Goal: Transaction & Acquisition: Book appointment/travel/reservation

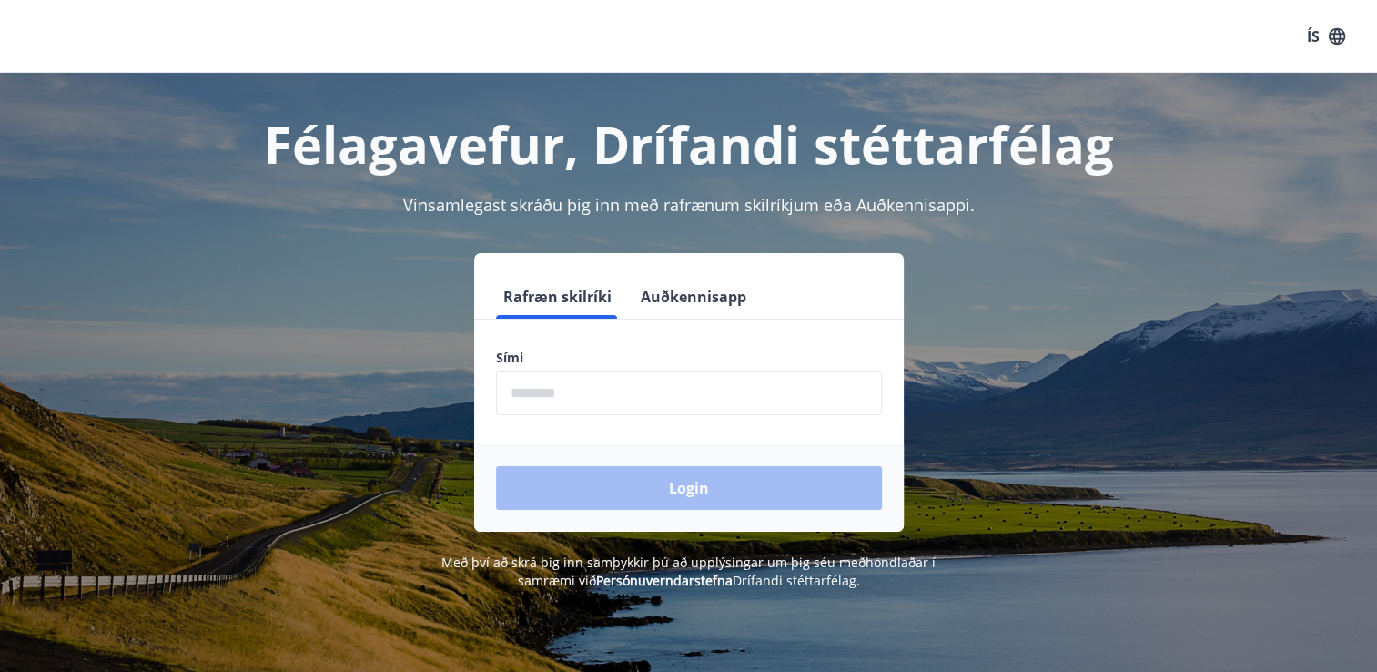
click at [543, 401] on input "phone" at bounding box center [689, 392] width 386 height 45
type input "********"
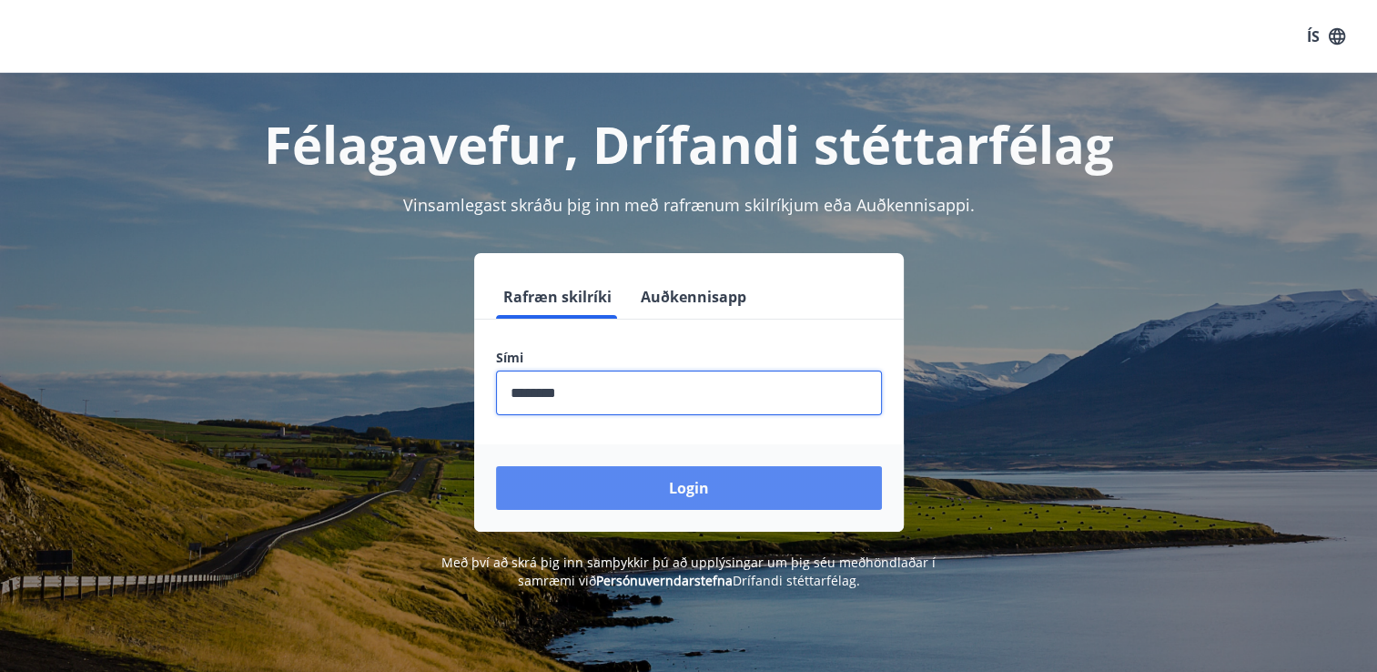
click at [644, 494] on button "Login" at bounding box center [689, 488] width 386 height 44
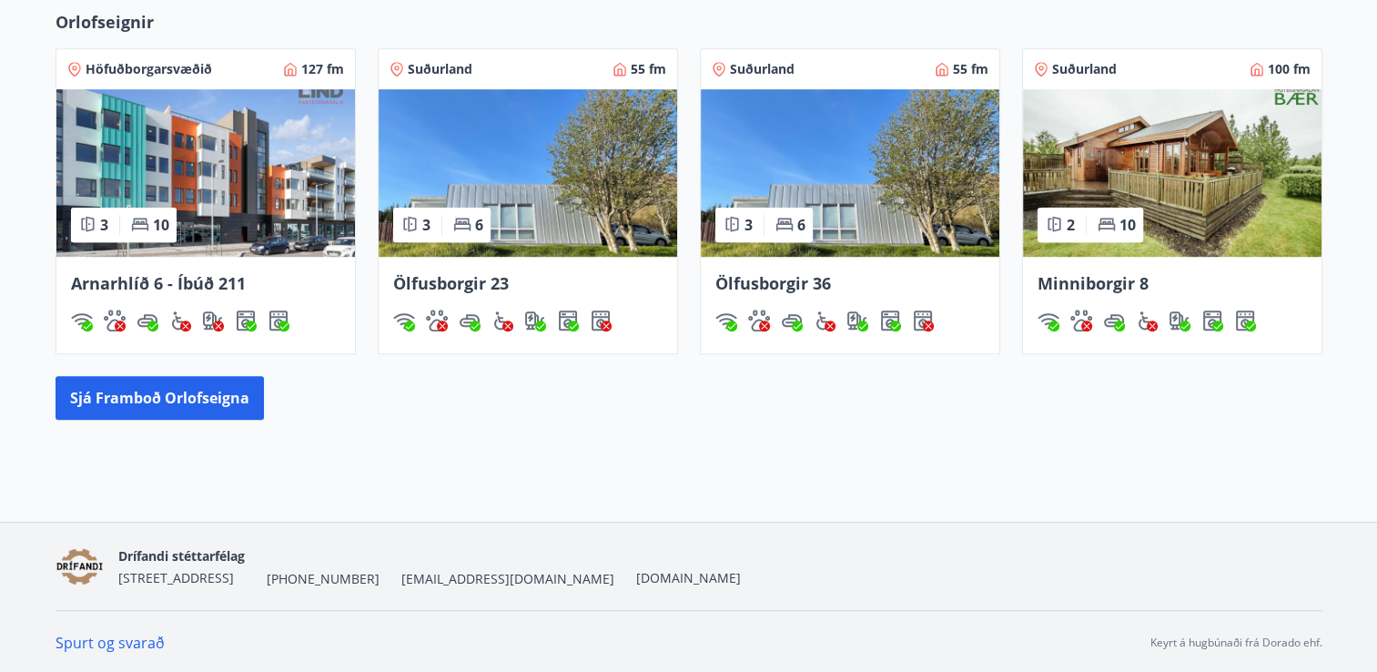
scroll to position [1116, 0]
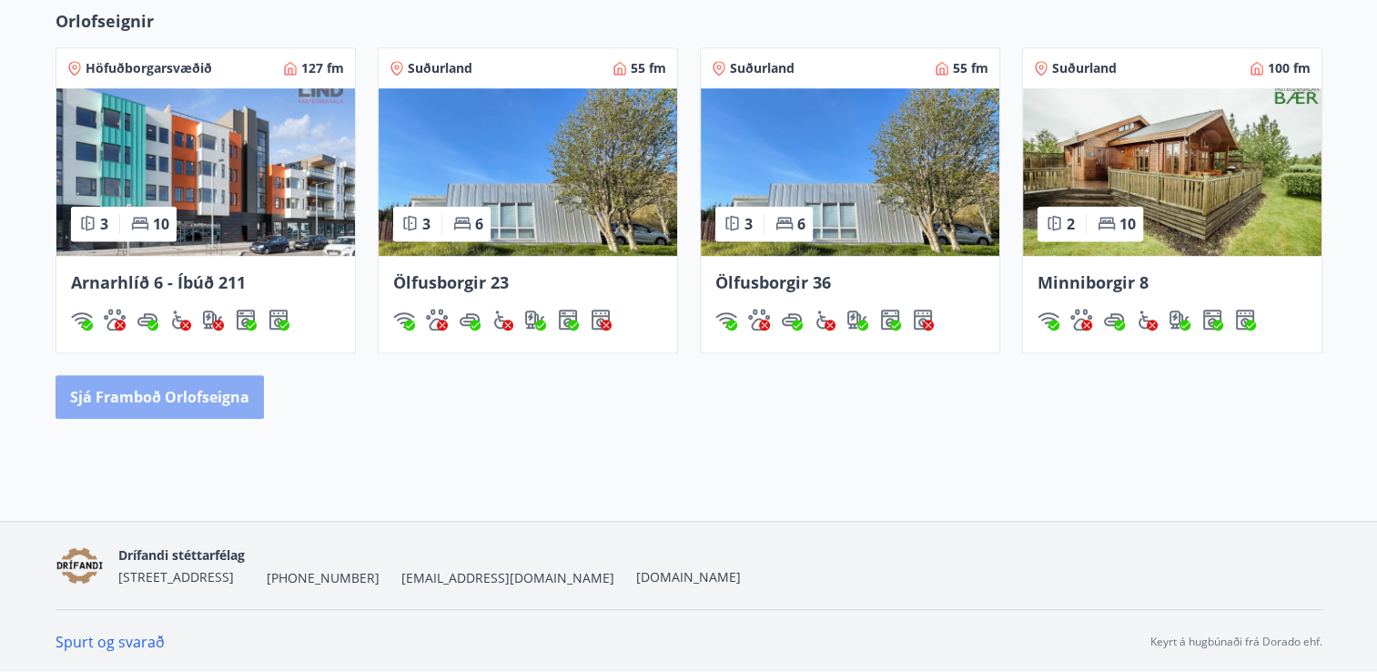
click at [181, 380] on button "Sjá framboð orlofseigna" at bounding box center [160, 397] width 208 height 44
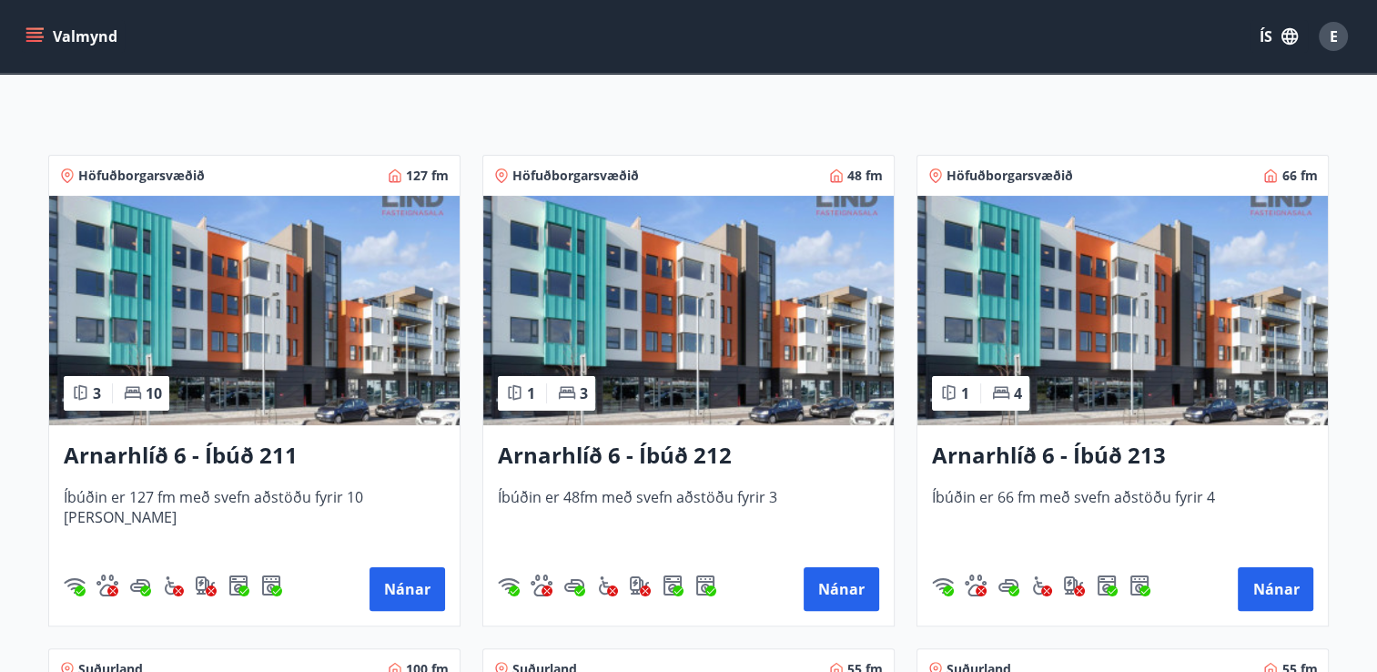
scroll to position [269, 0]
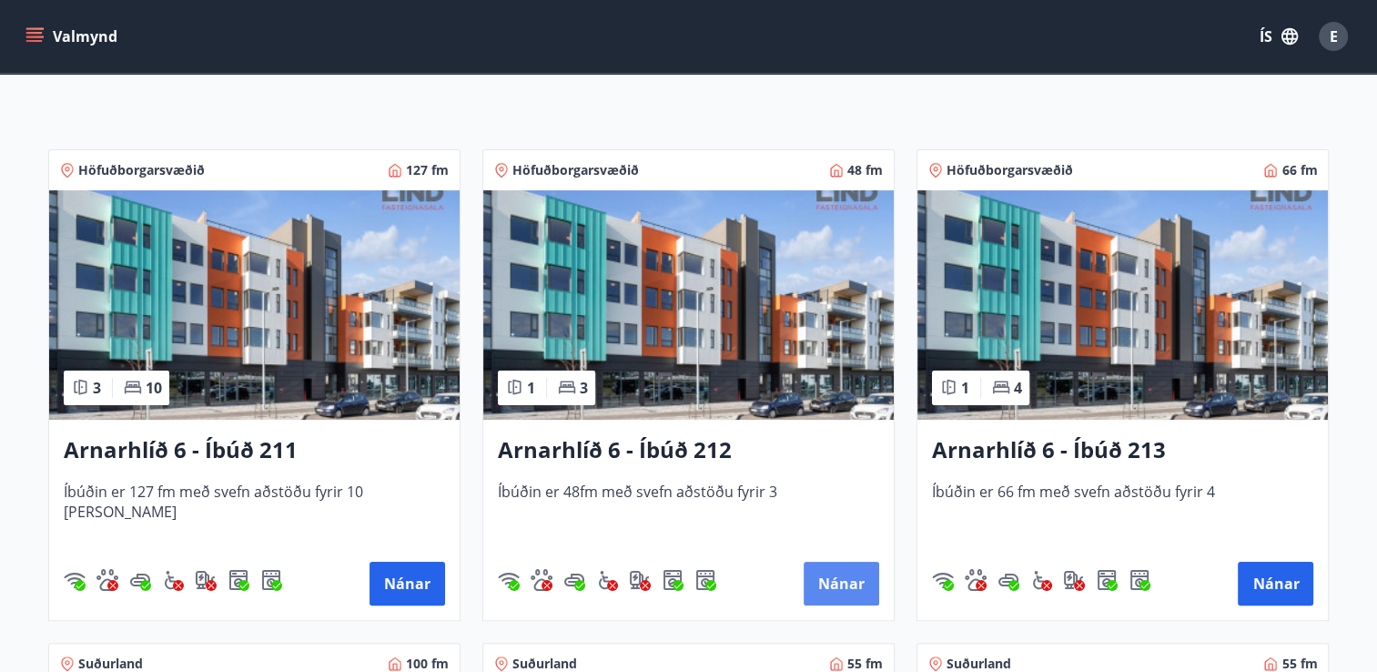
click at [827, 585] on button "Nánar" at bounding box center [842, 584] width 76 height 44
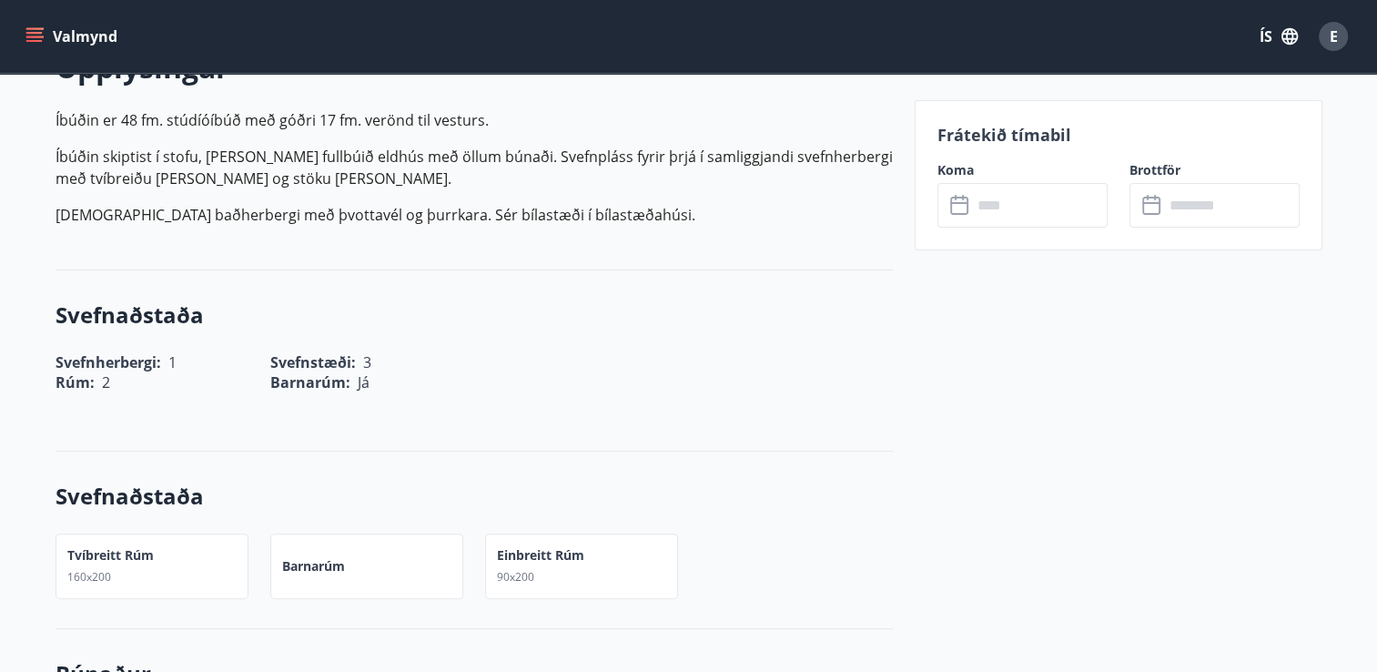
scroll to position [576, 0]
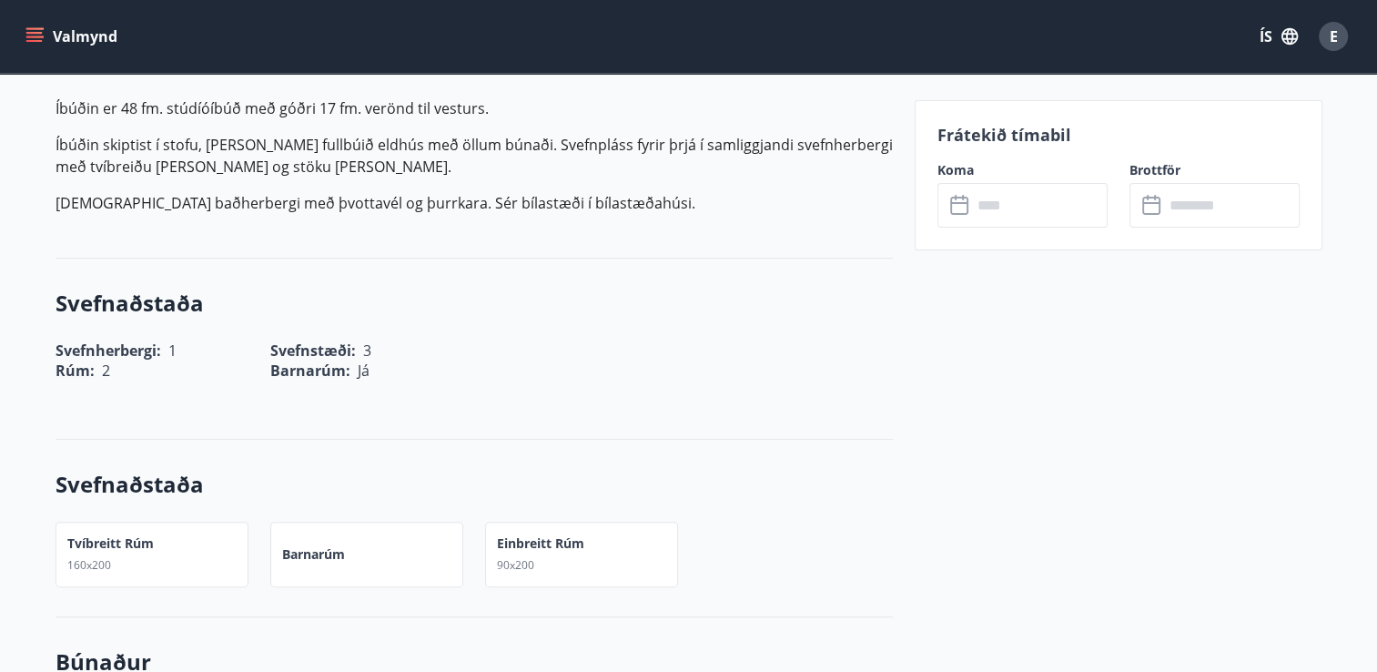
click at [968, 208] on icon at bounding box center [961, 206] width 22 height 22
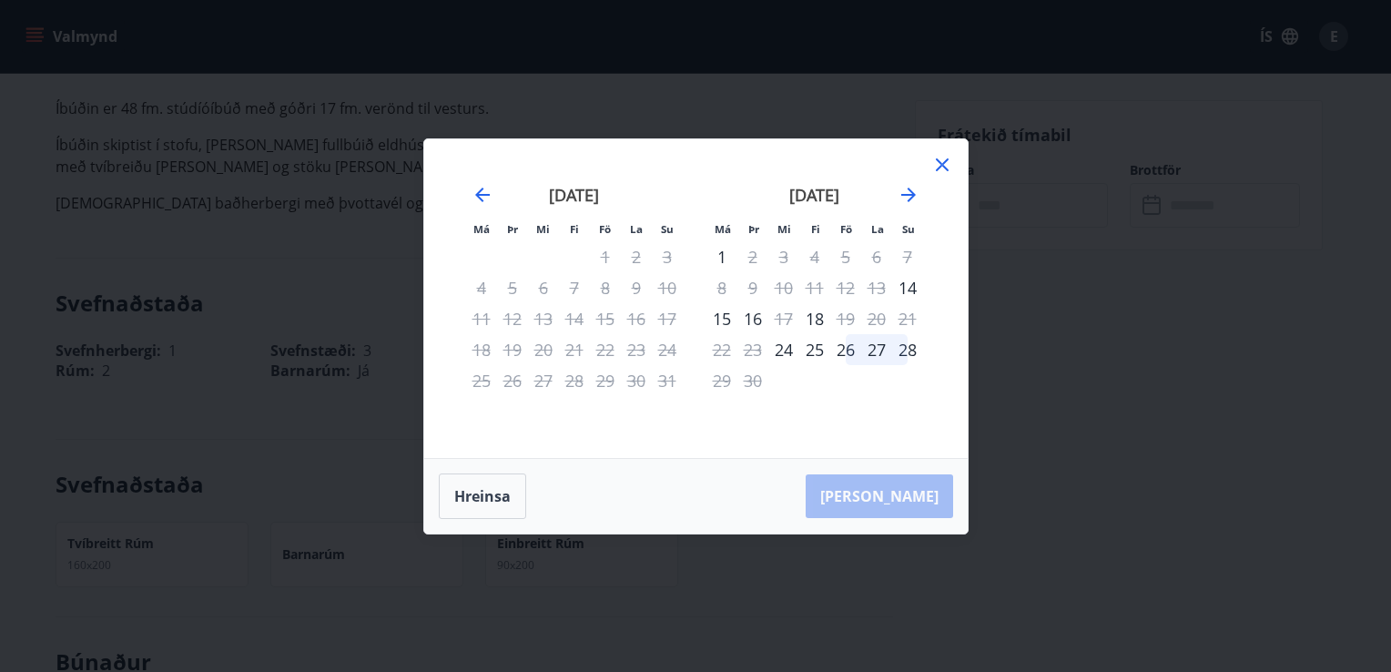
click at [942, 160] on icon at bounding box center [942, 165] width 22 height 22
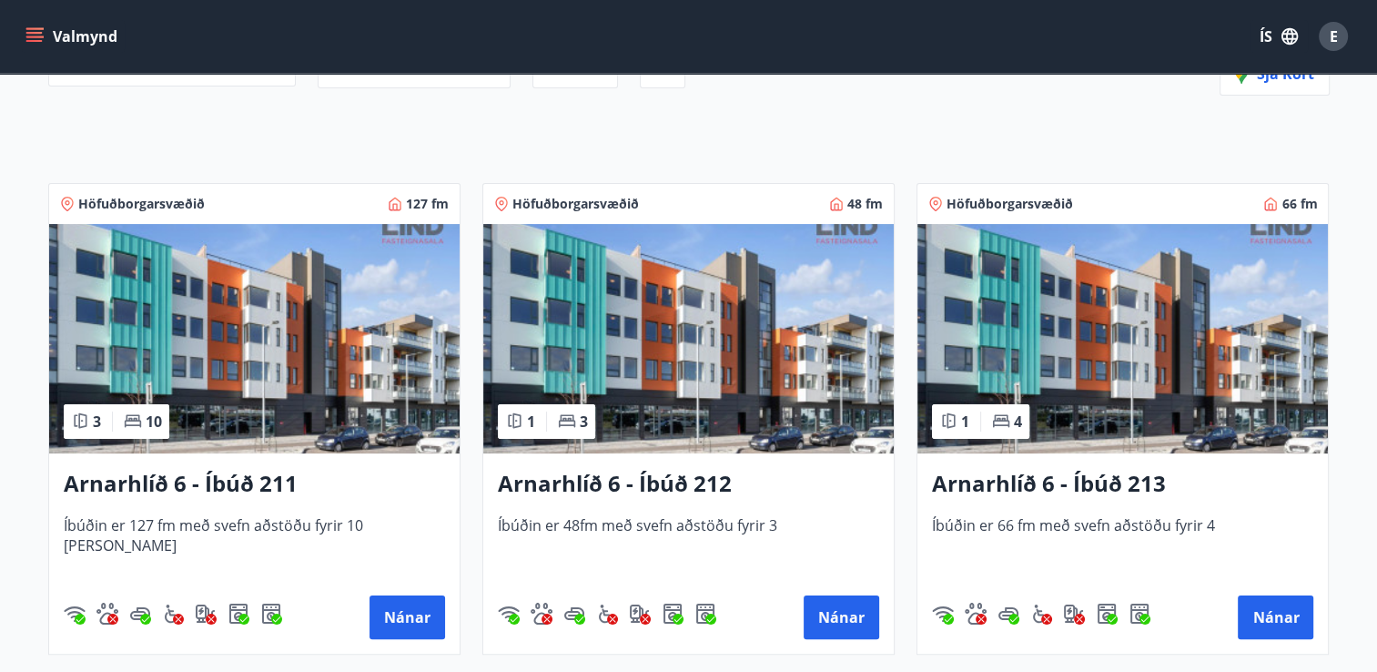
scroll to position [259, 0]
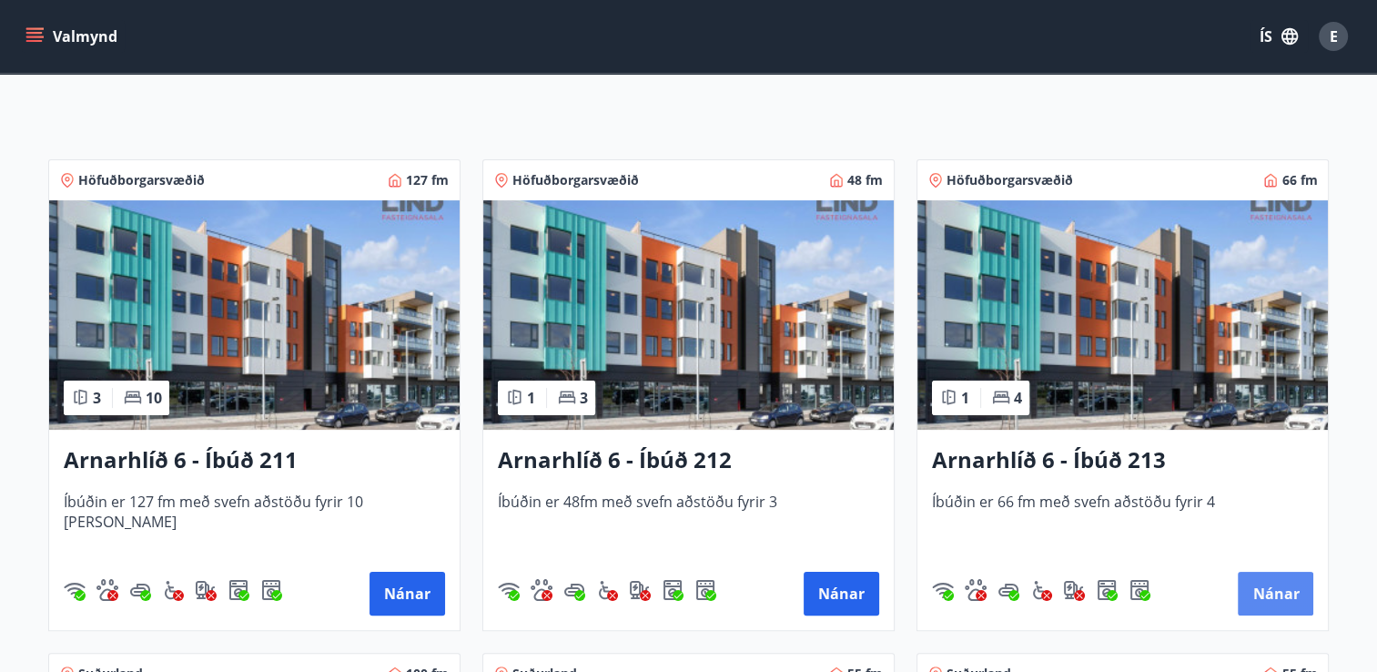
click at [1274, 603] on button "Nánar" at bounding box center [1276, 594] width 76 height 44
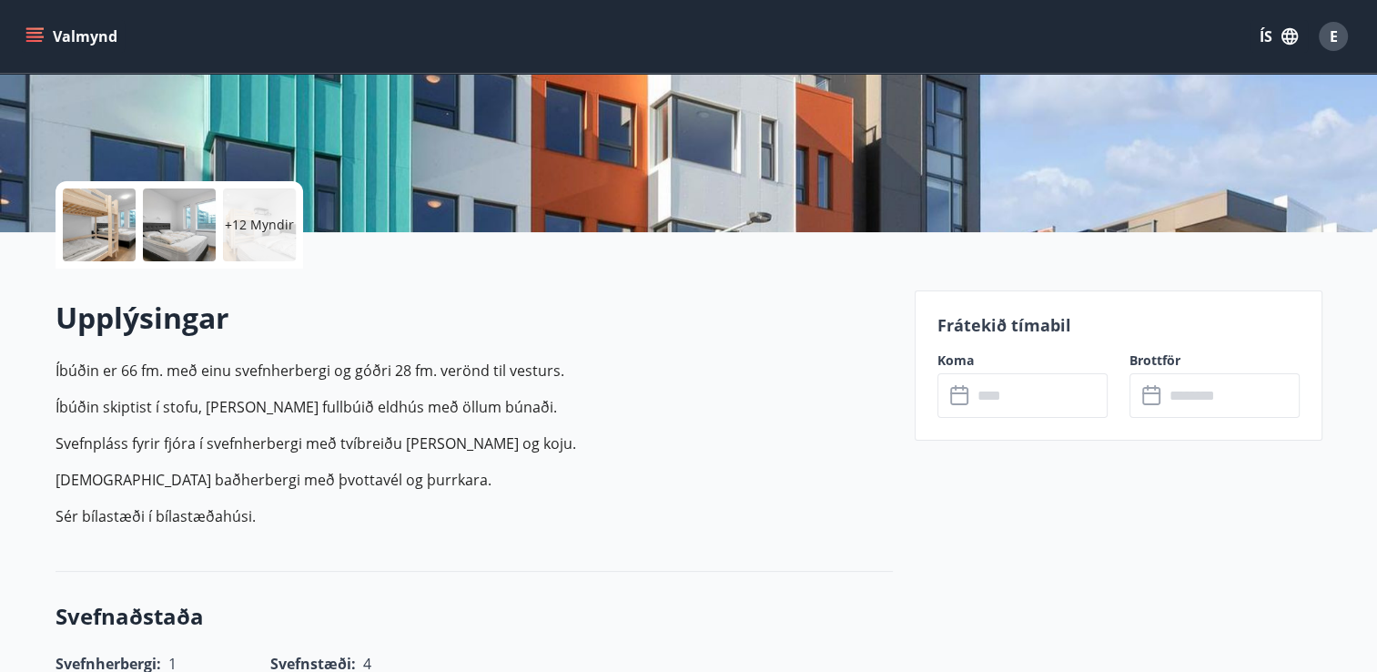
scroll to position [342, 0]
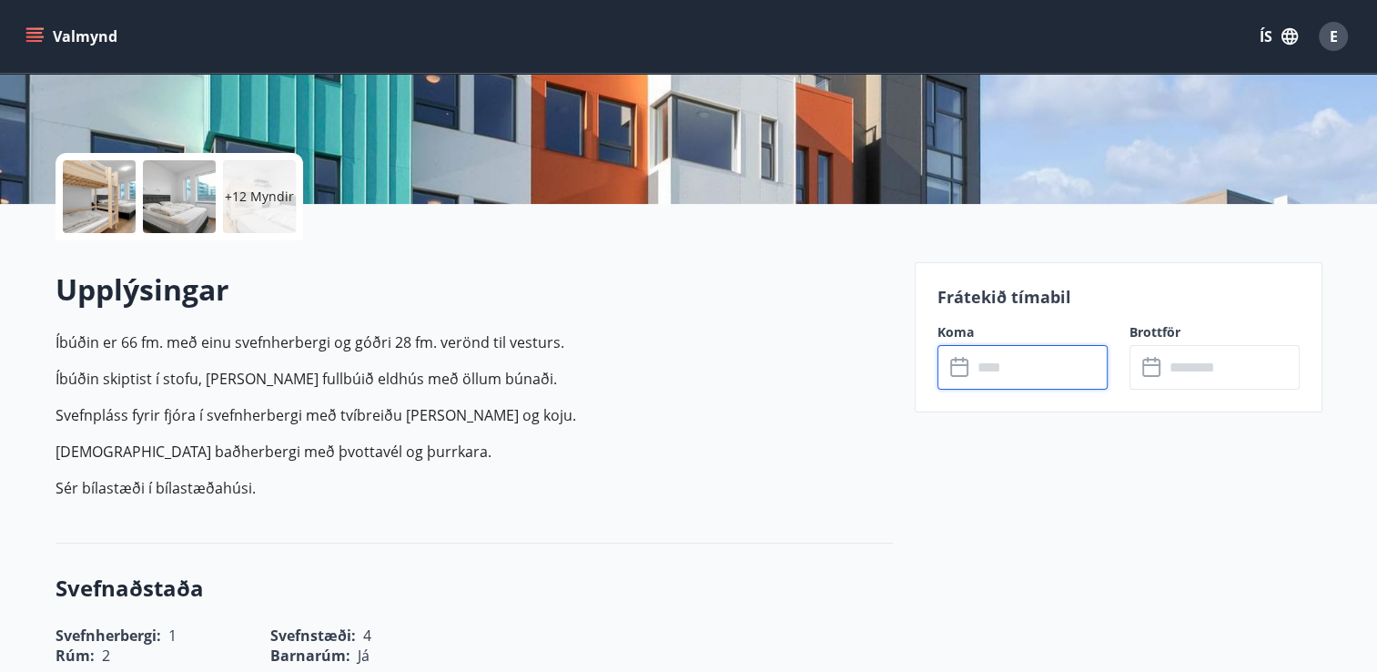
click at [1049, 362] on input "text" at bounding box center [1040, 367] width 136 height 45
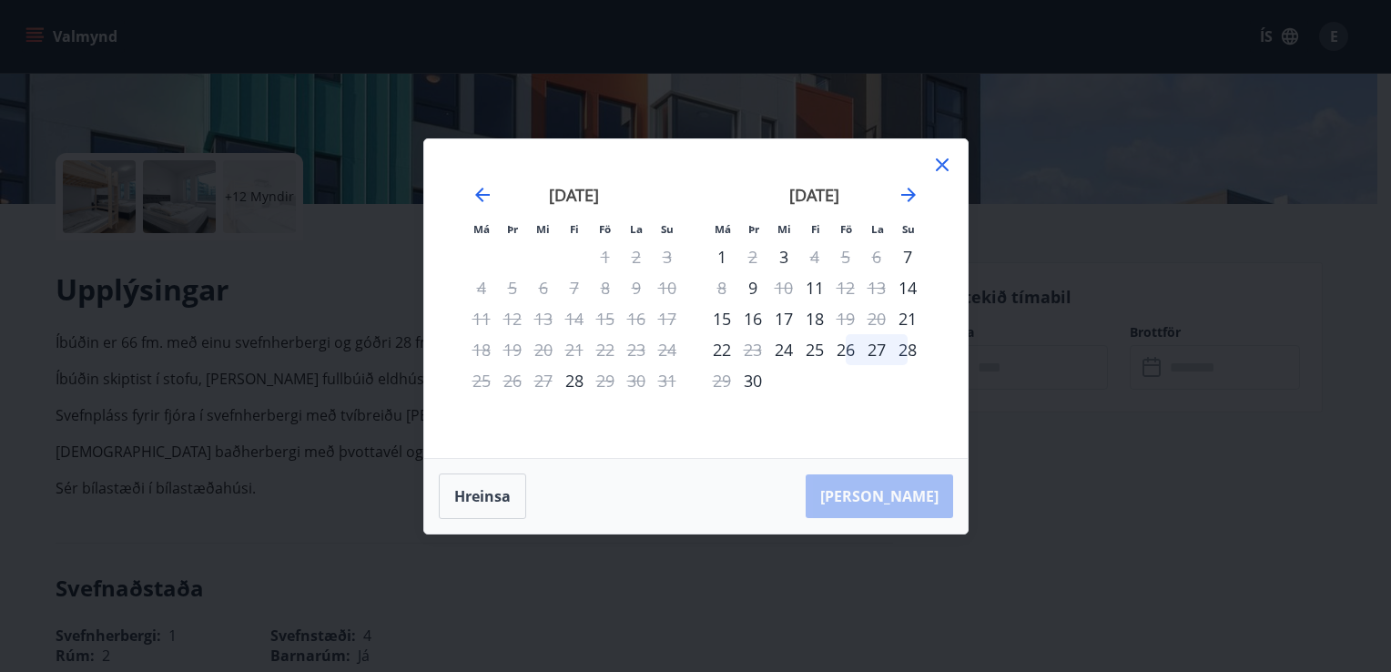
click at [947, 169] on icon at bounding box center [942, 165] width 22 height 22
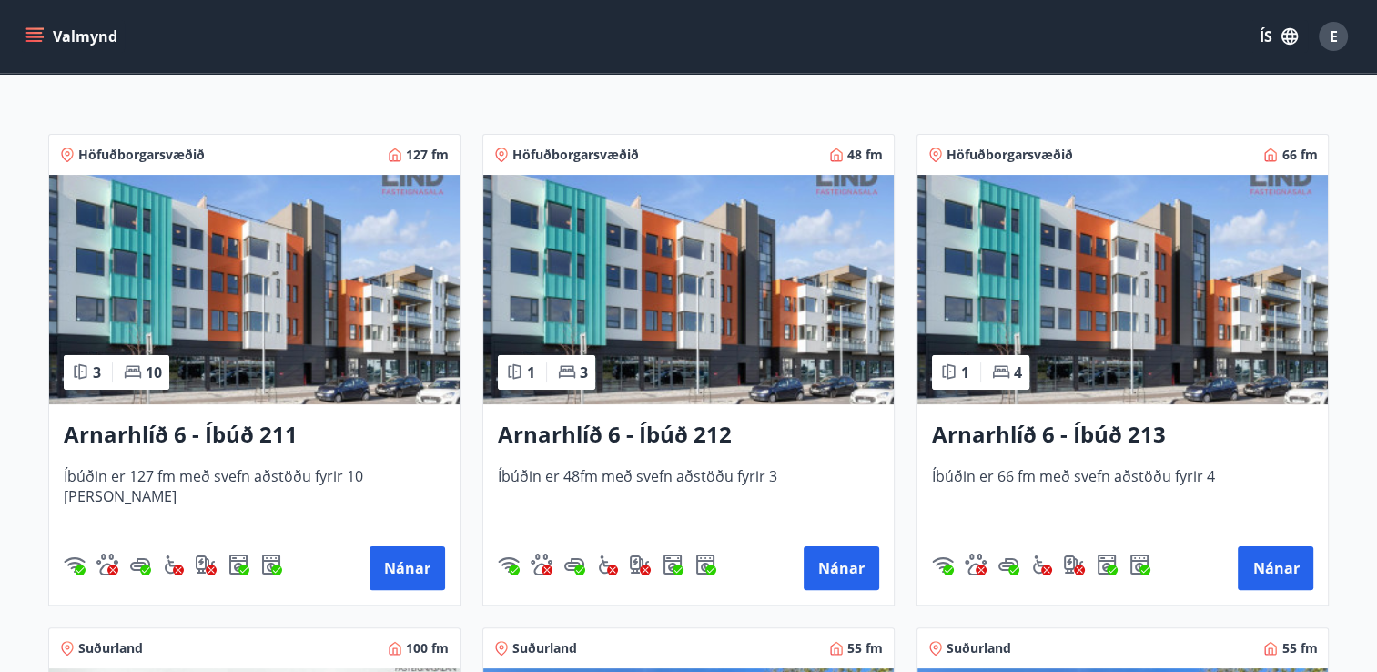
scroll to position [291, 0]
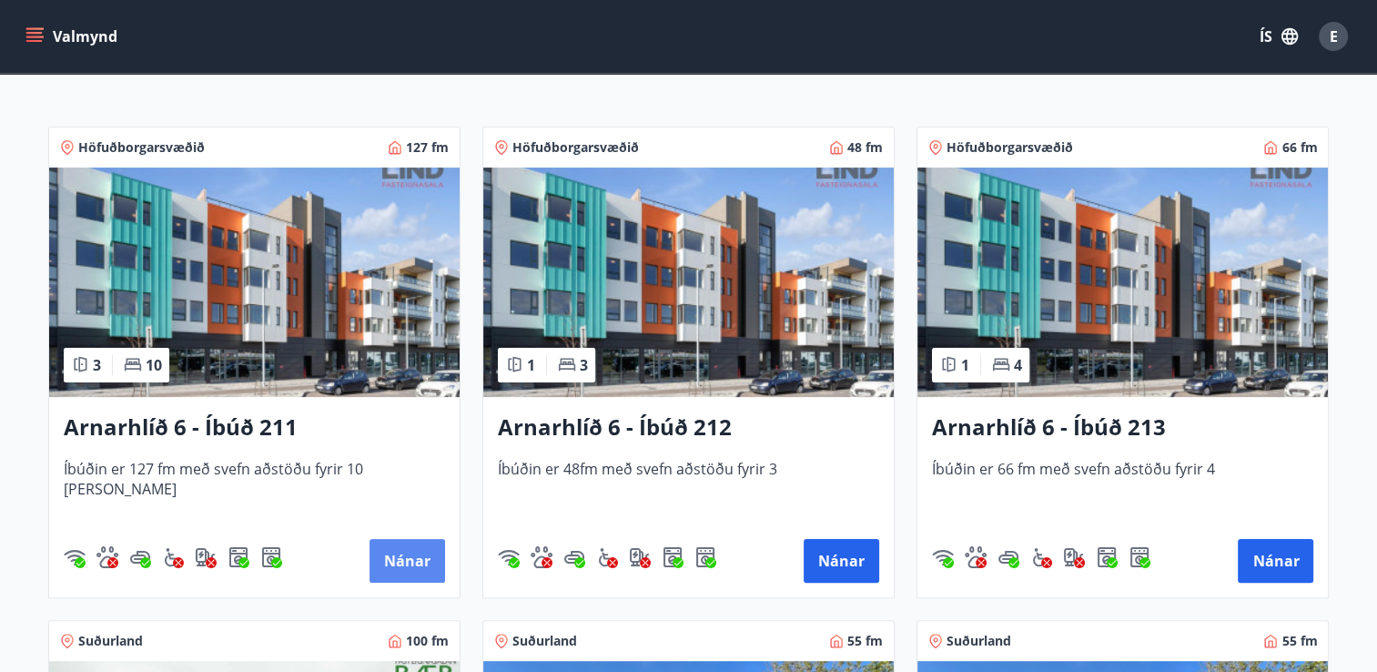
click at [413, 559] on button "Nánar" at bounding box center [408, 561] width 76 height 44
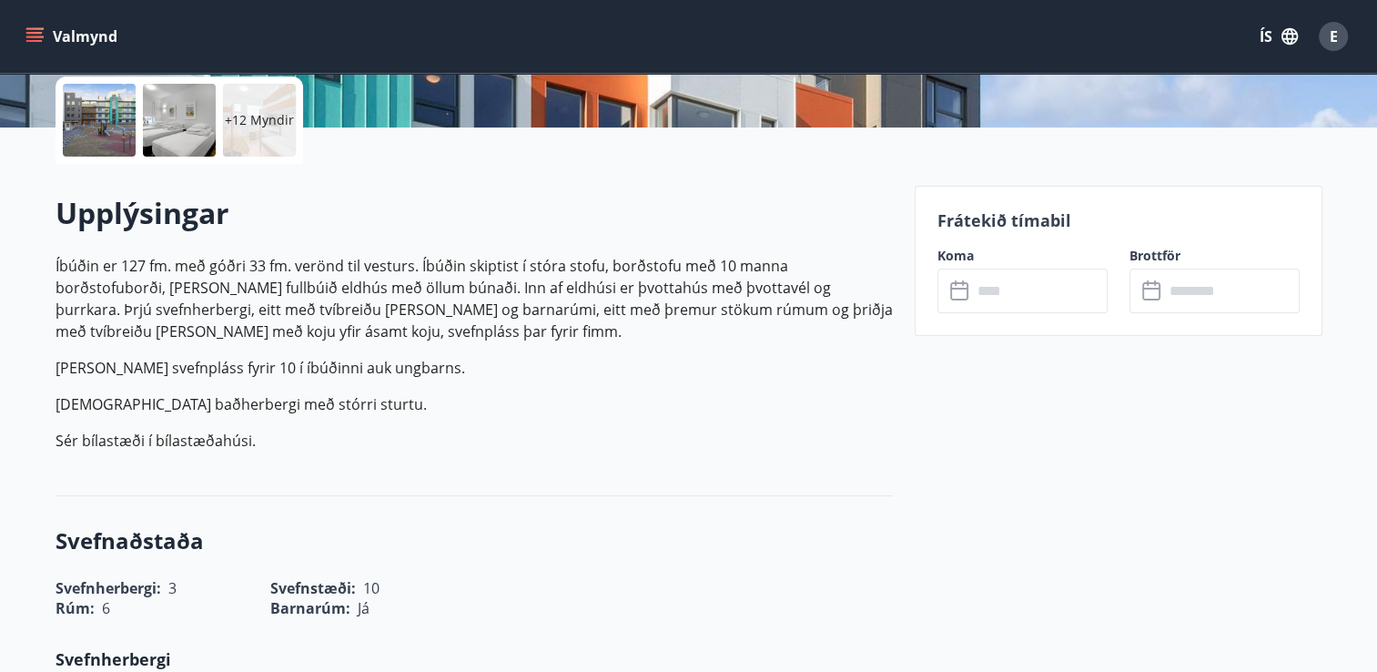
scroll to position [472, 0]
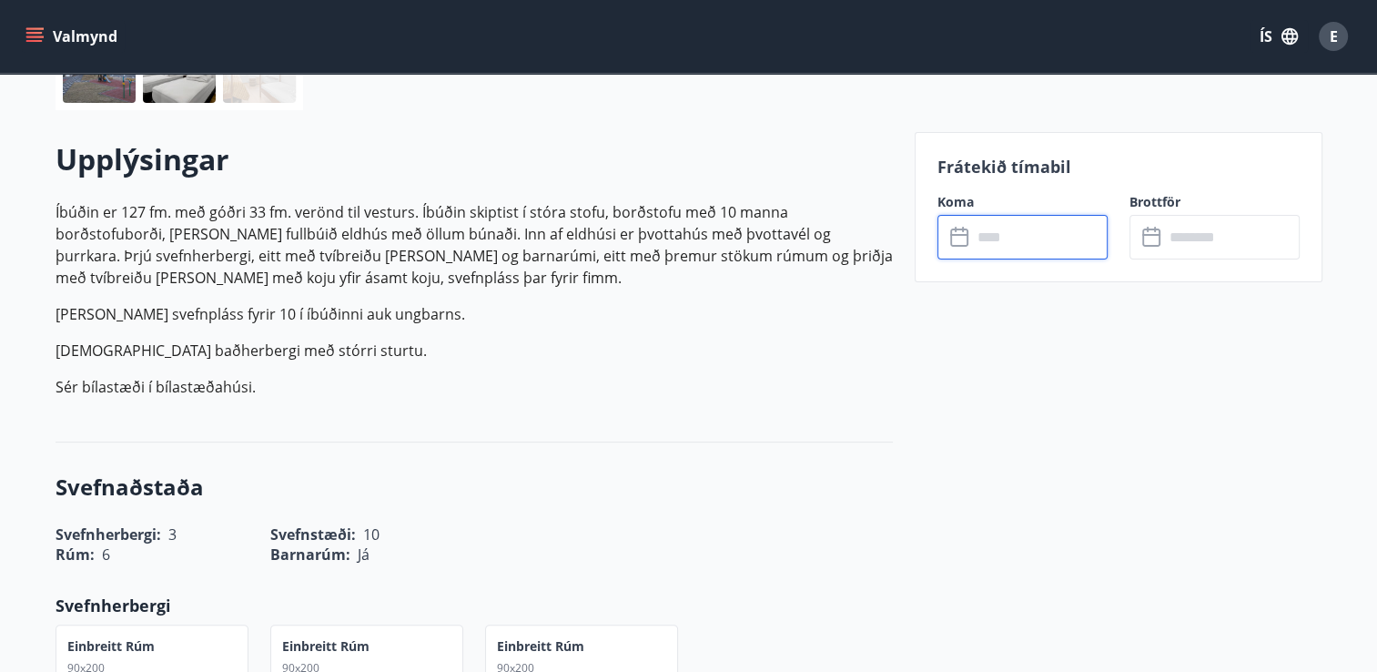
click at [1060, 243] on input "text" at bounding box center [1040, 237] width 136 height 45
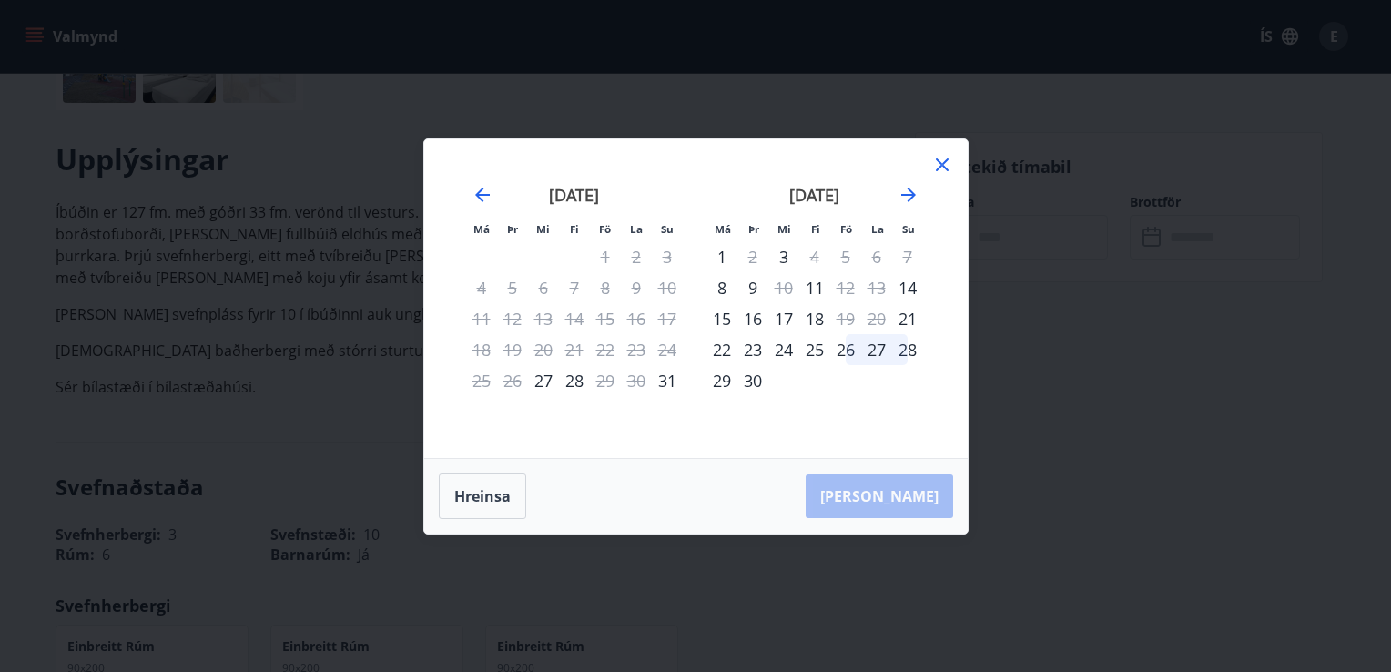
click at [946, 166] on icon at bounding box center [942, 165] width 22 height 22
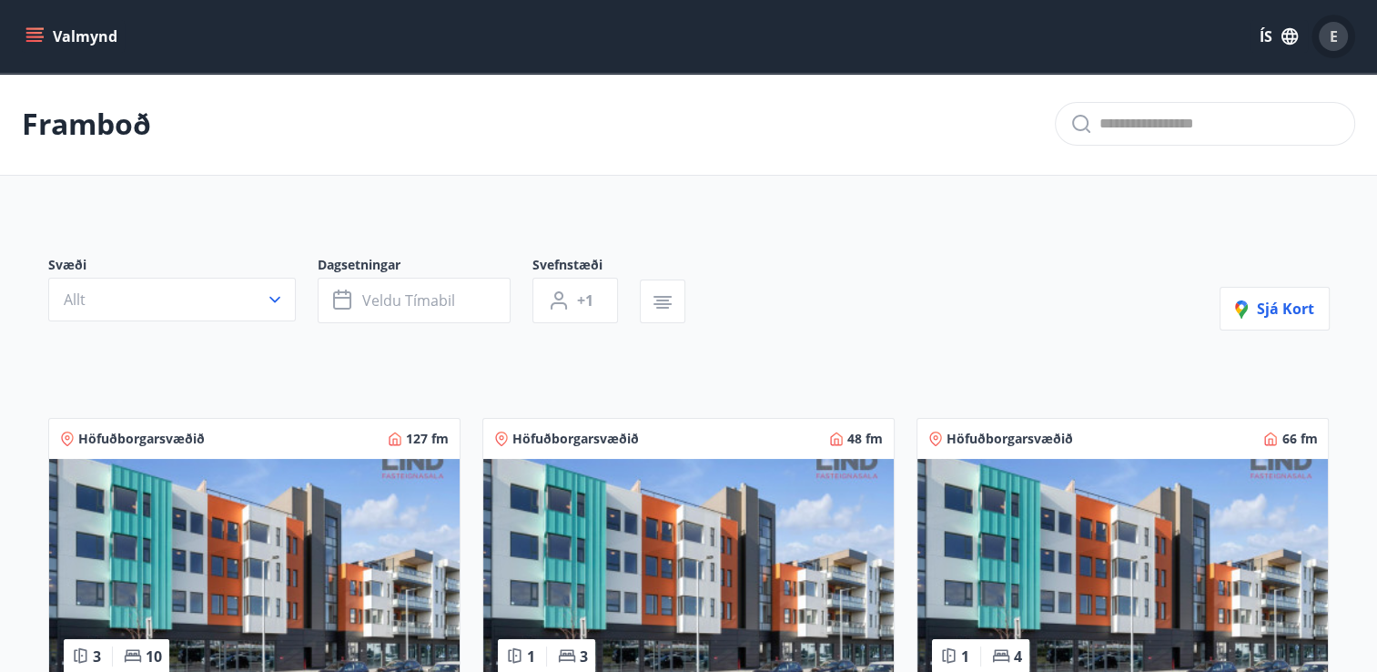
click at [1333, 31] on span "E" at bounding box center [1334, 36] width 8 height 20
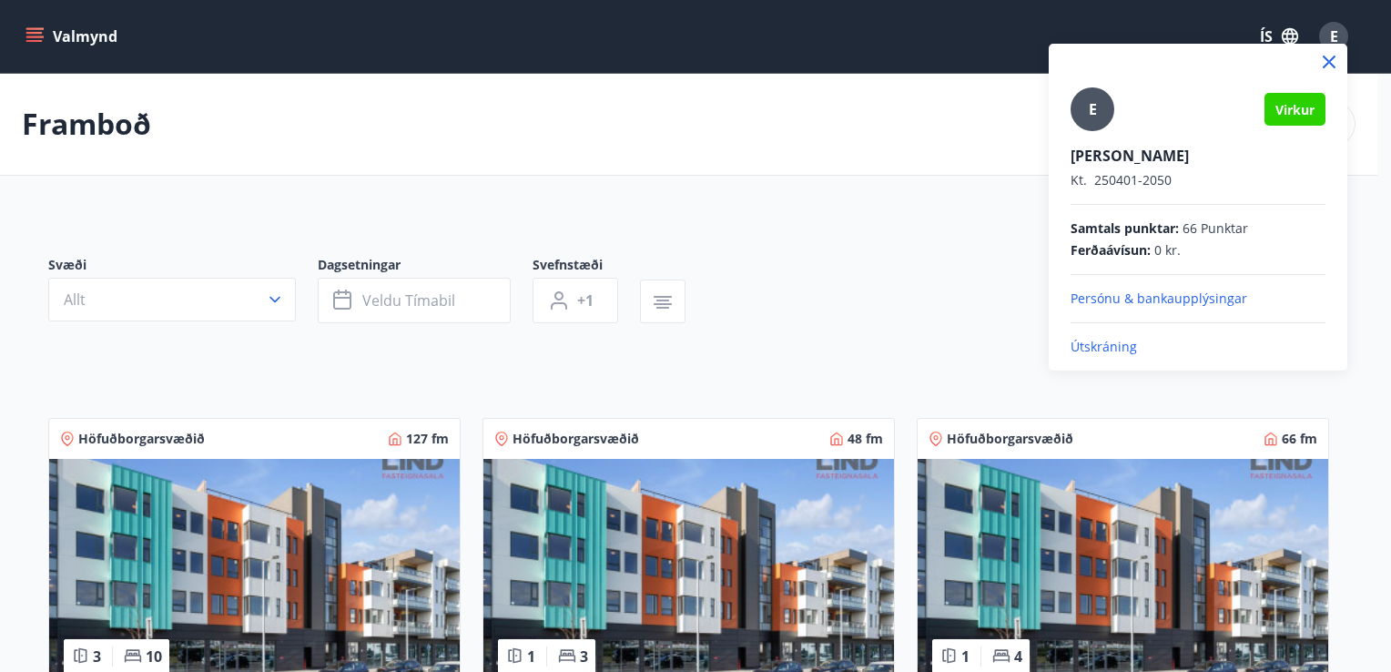
click at [1089, 344] on p "Útskráning" at bounding box center [1197, 347] width 255 height 18
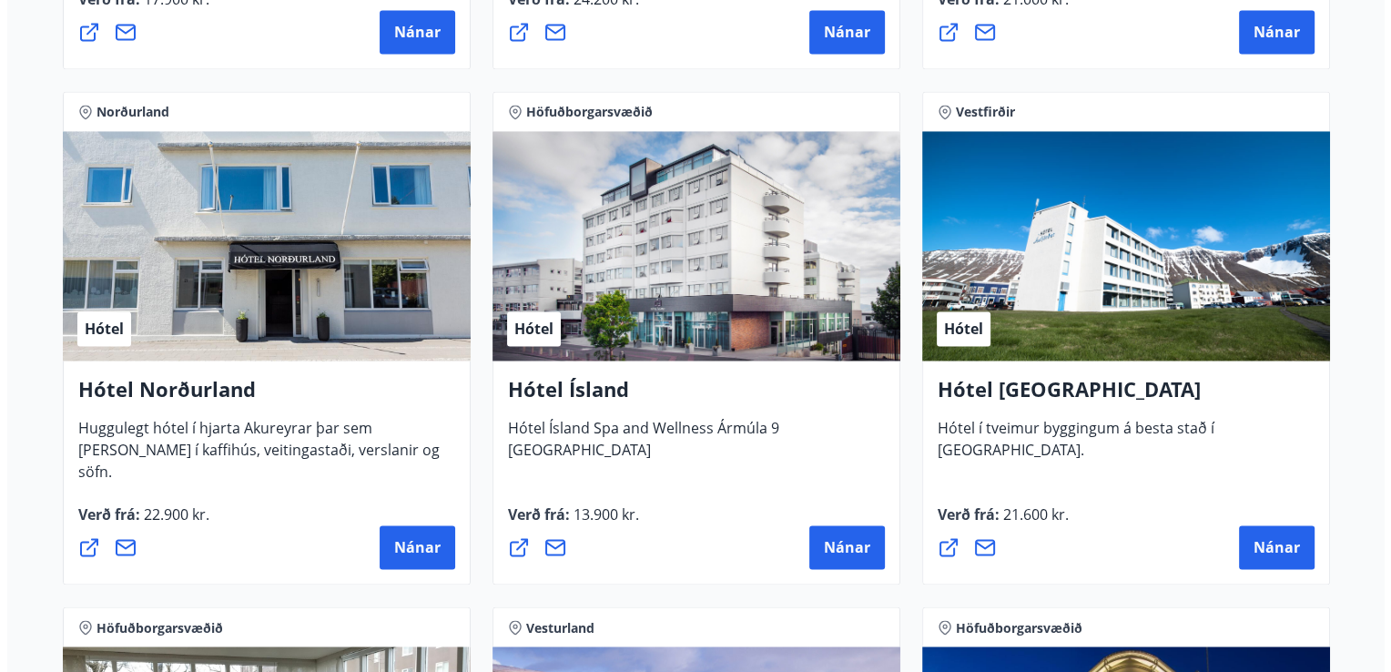
scroll to position [2849, 0]
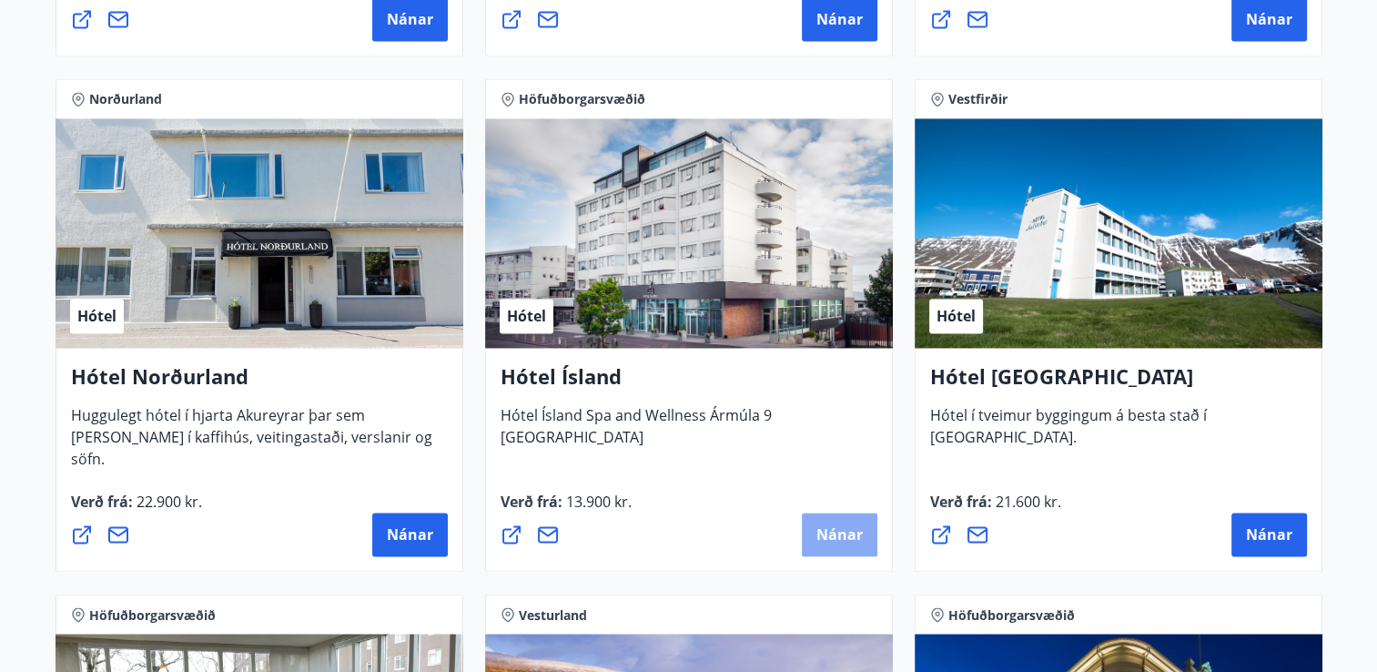
click at [835, 538] on span "Nánar" at bounding box center [839, 534] width 46 height 20
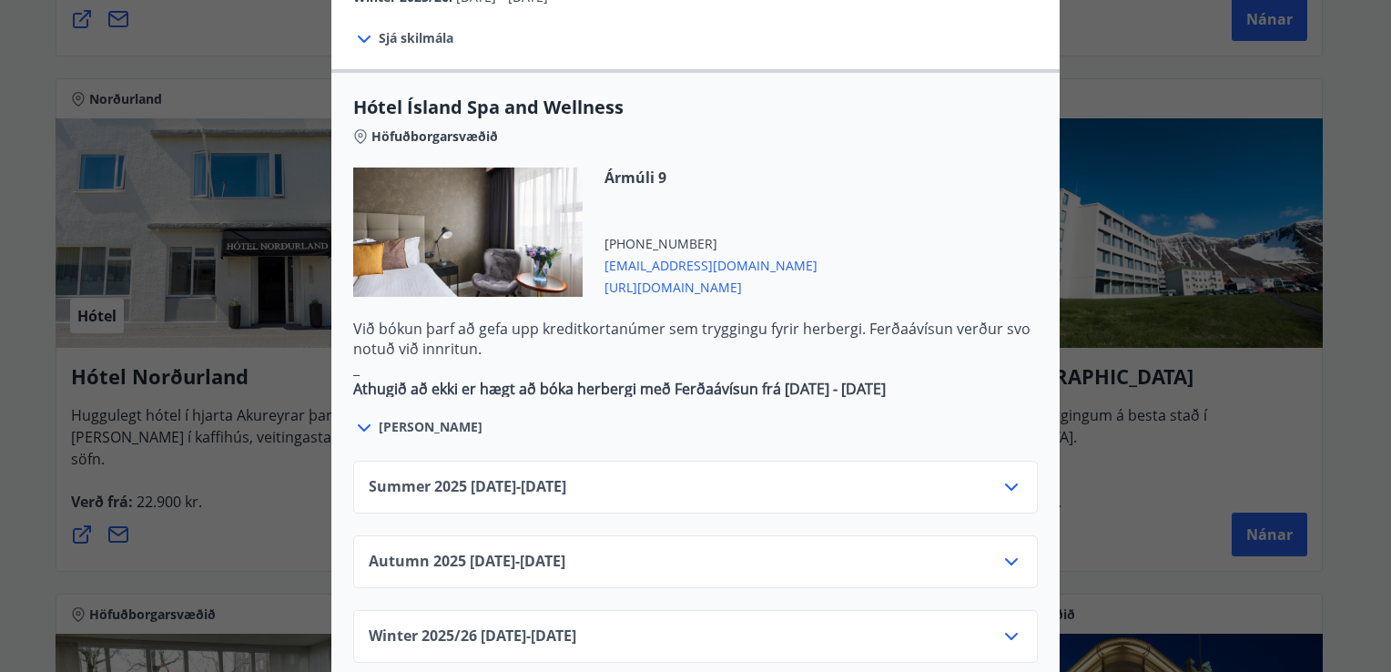
scroll to position [973, 0]
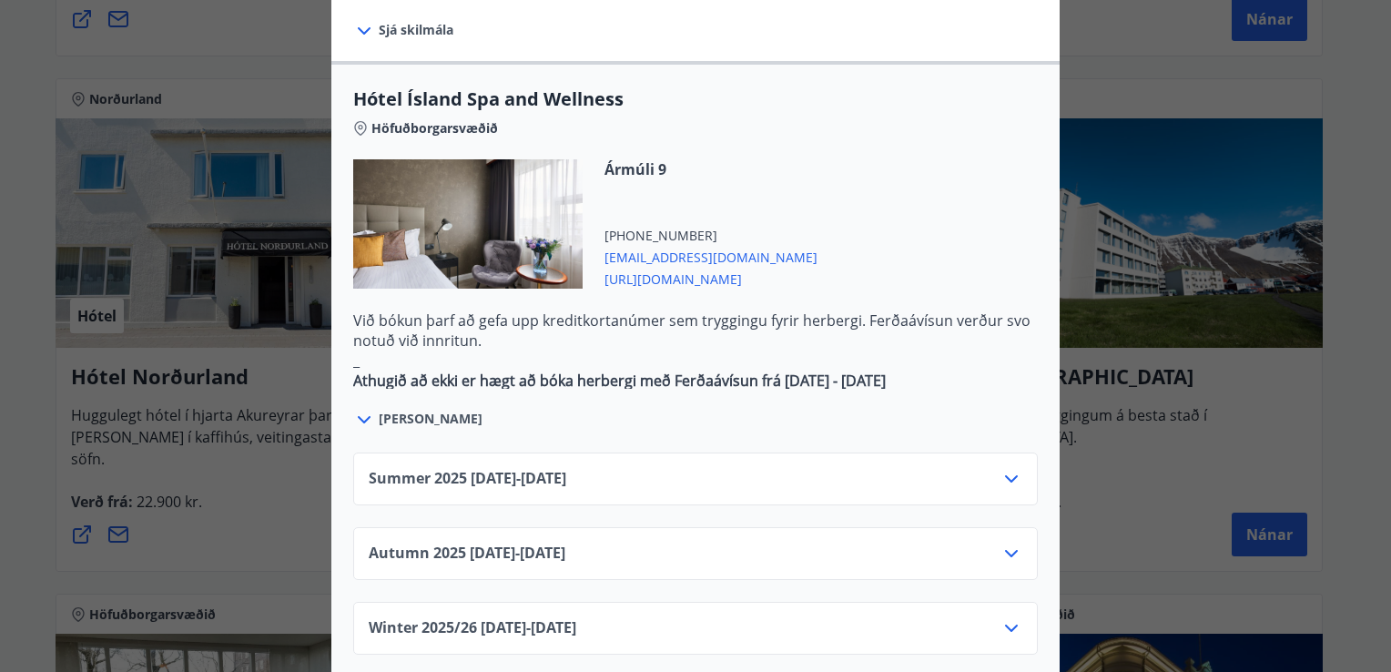
click at [1002, 468] on icon at bounding box center [1011, 479] width 22 height 22
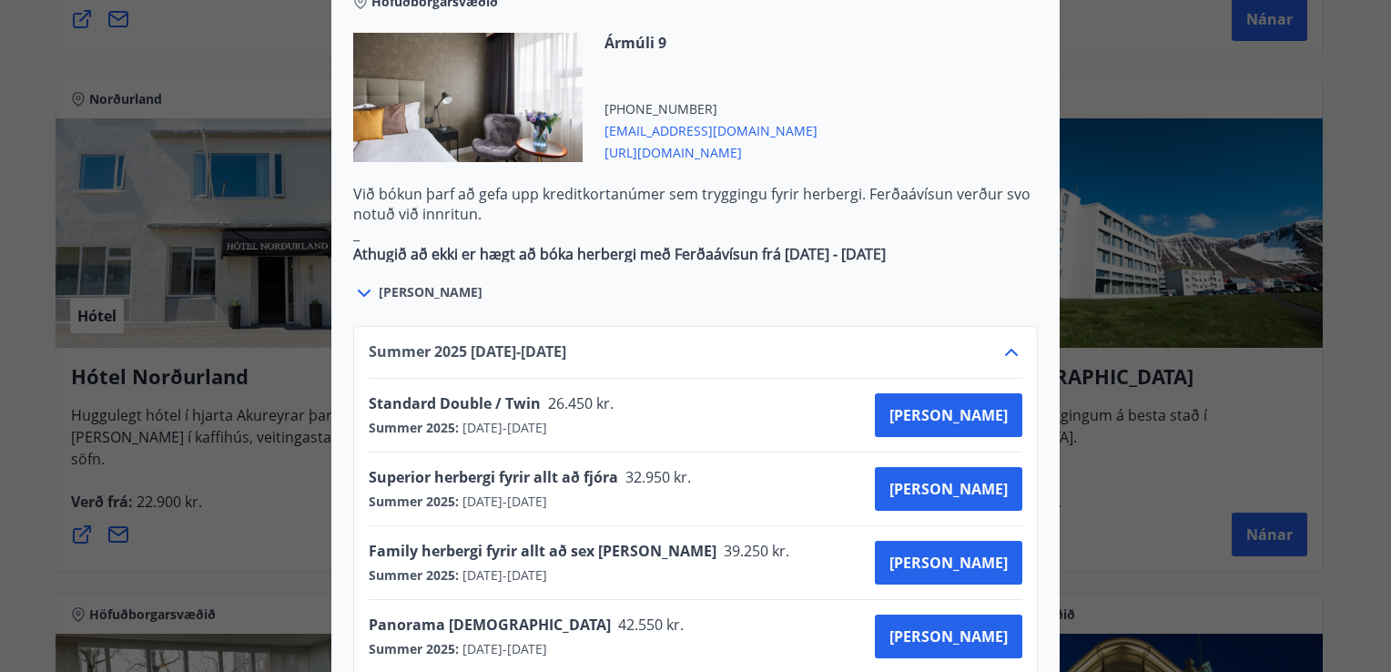
scroll to position [1071, 0]
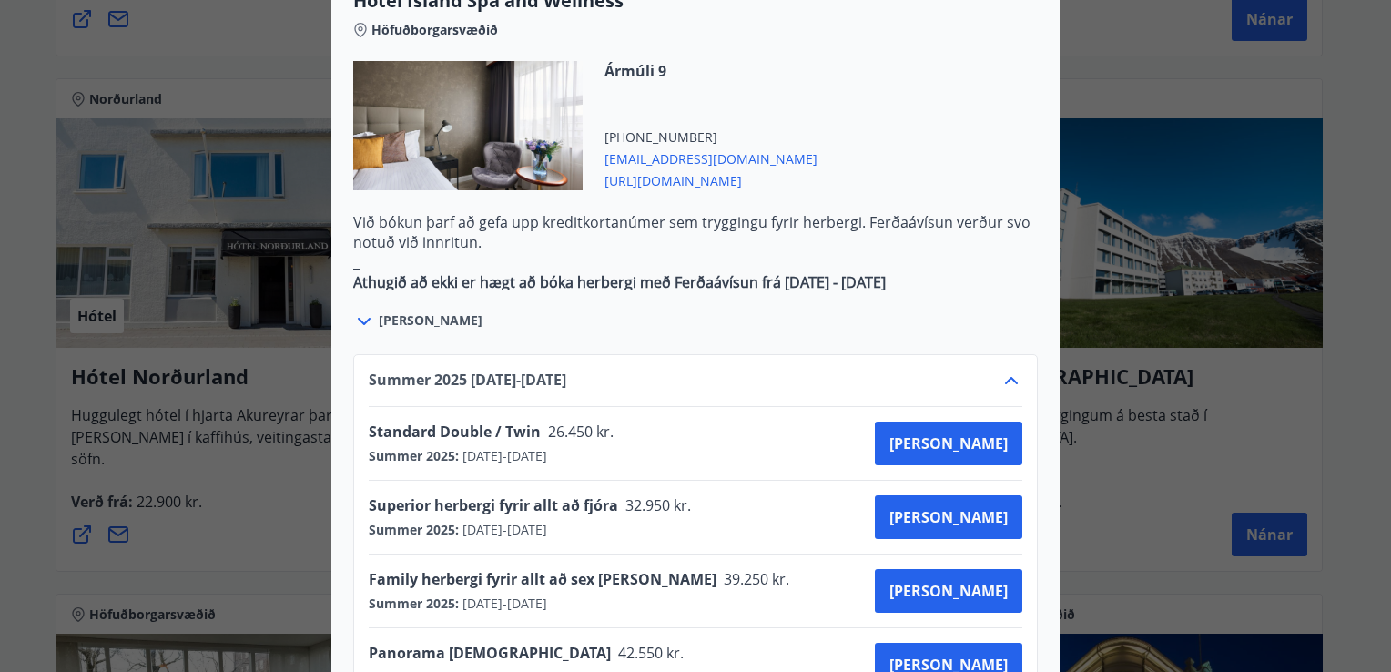
click at [1005, 370] on icon at bounding box center [1011, 381] width 22 height 22
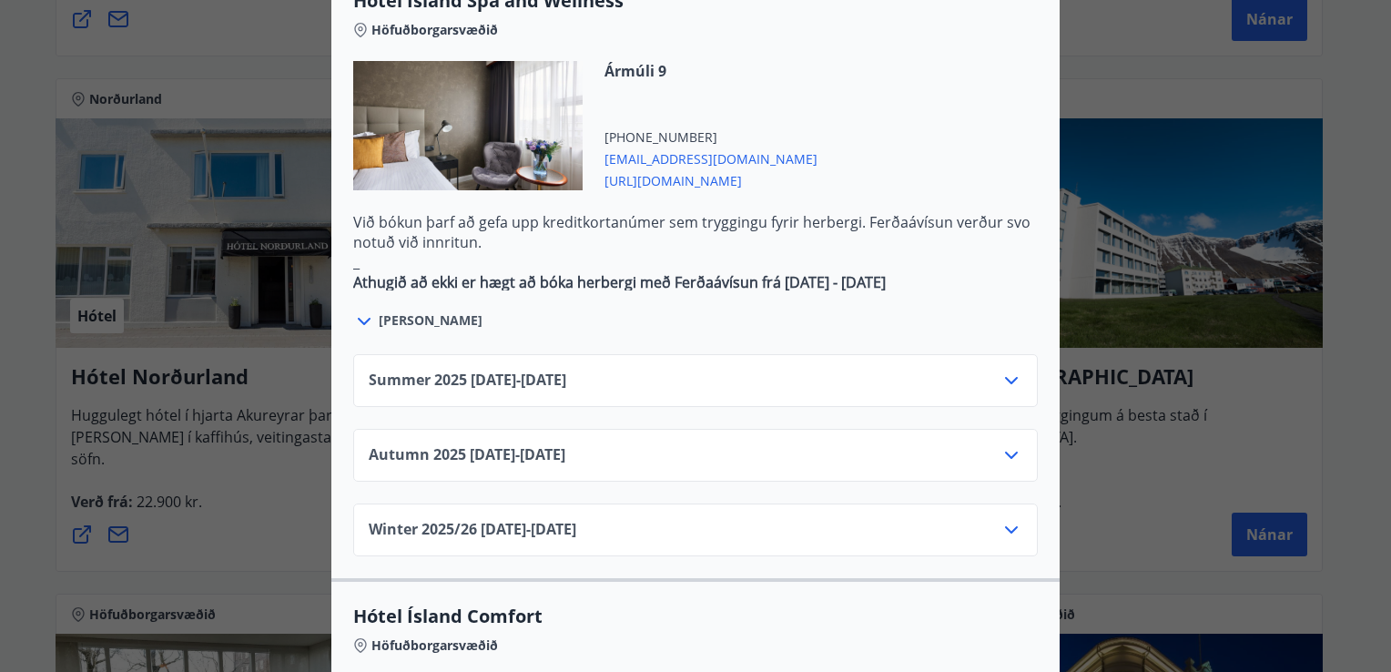
click at [1011, 444] on icon at bounding box center [1011, 455] width 22 height 22
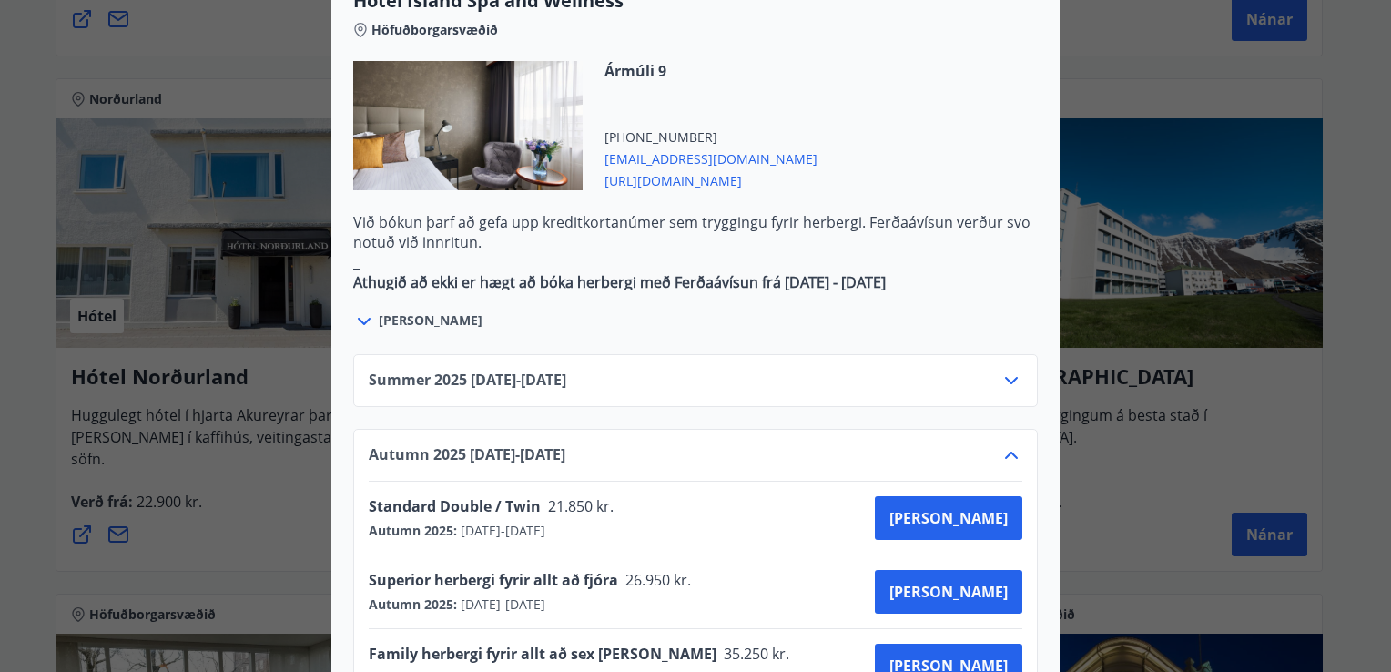
click at [1001, 370] on icon at bounding box center [1011, 381] width 22 height 22
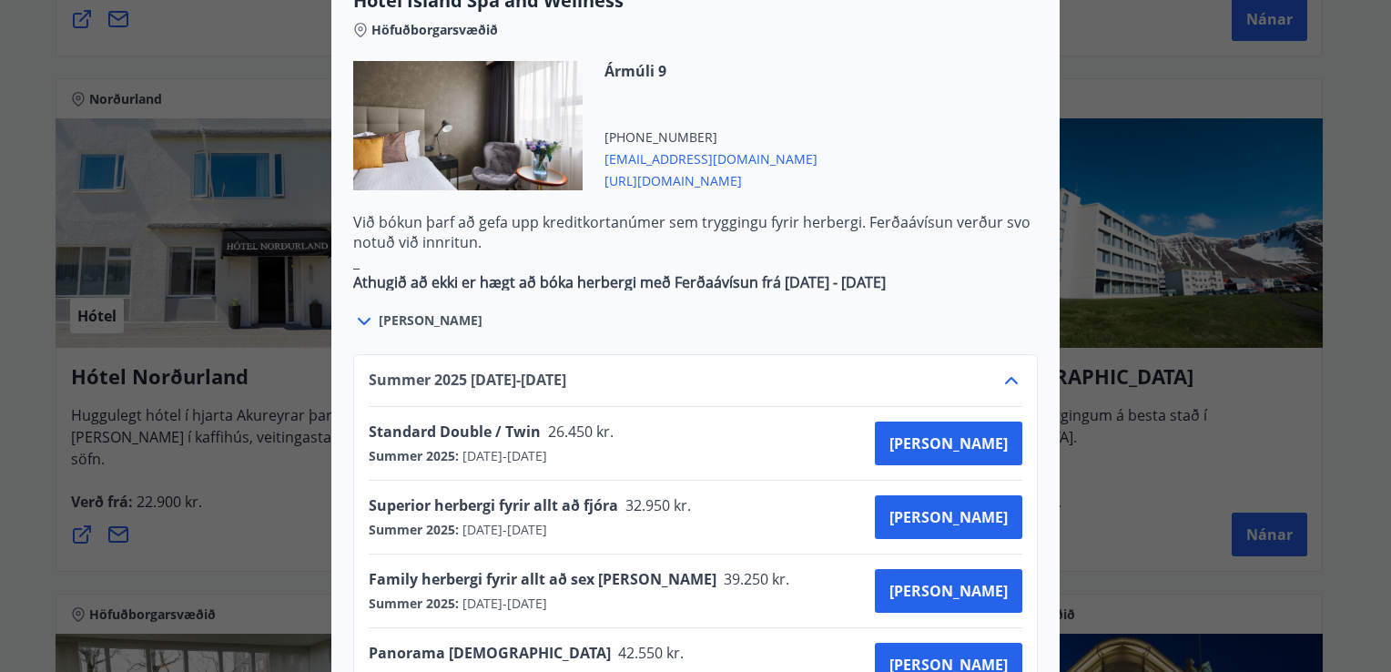
click at [1009, 370] on icon at bounding box center [1011, 381] width 22 height 22
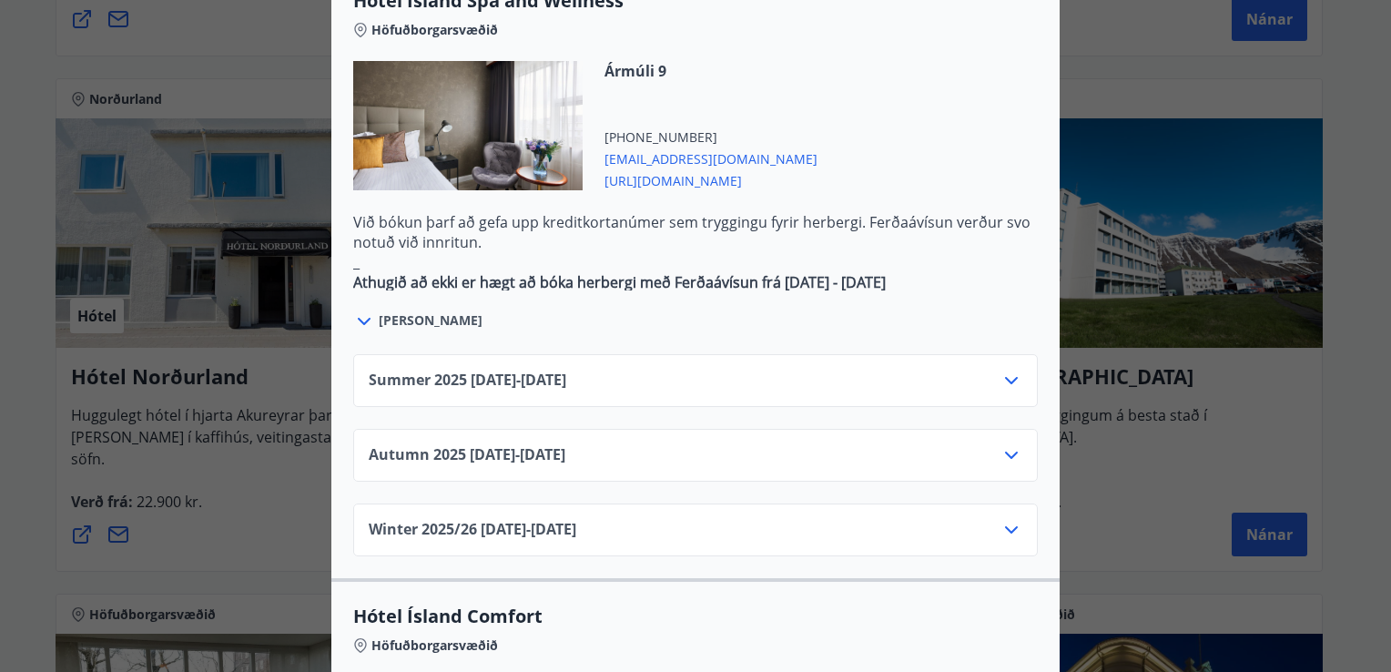
click at [1007, 519] on icon at bounding box center [1011, 530] width 22 height 22
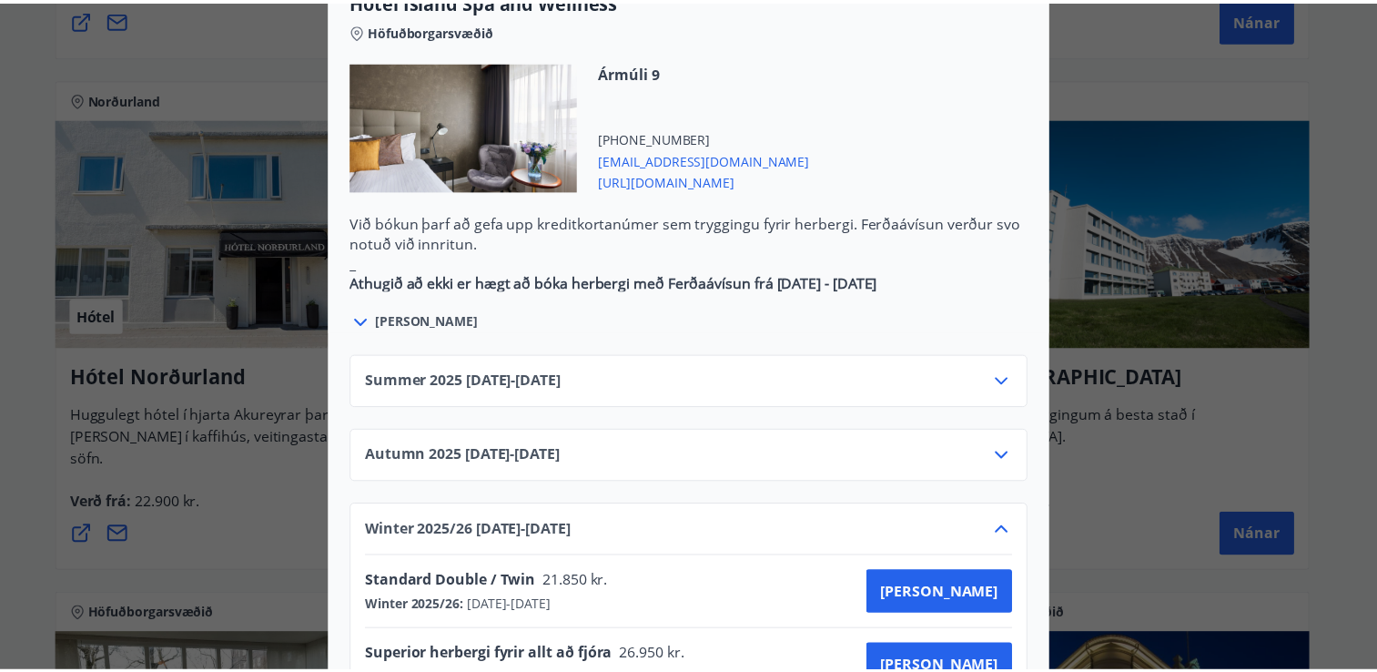
scroll to position [0, 0]
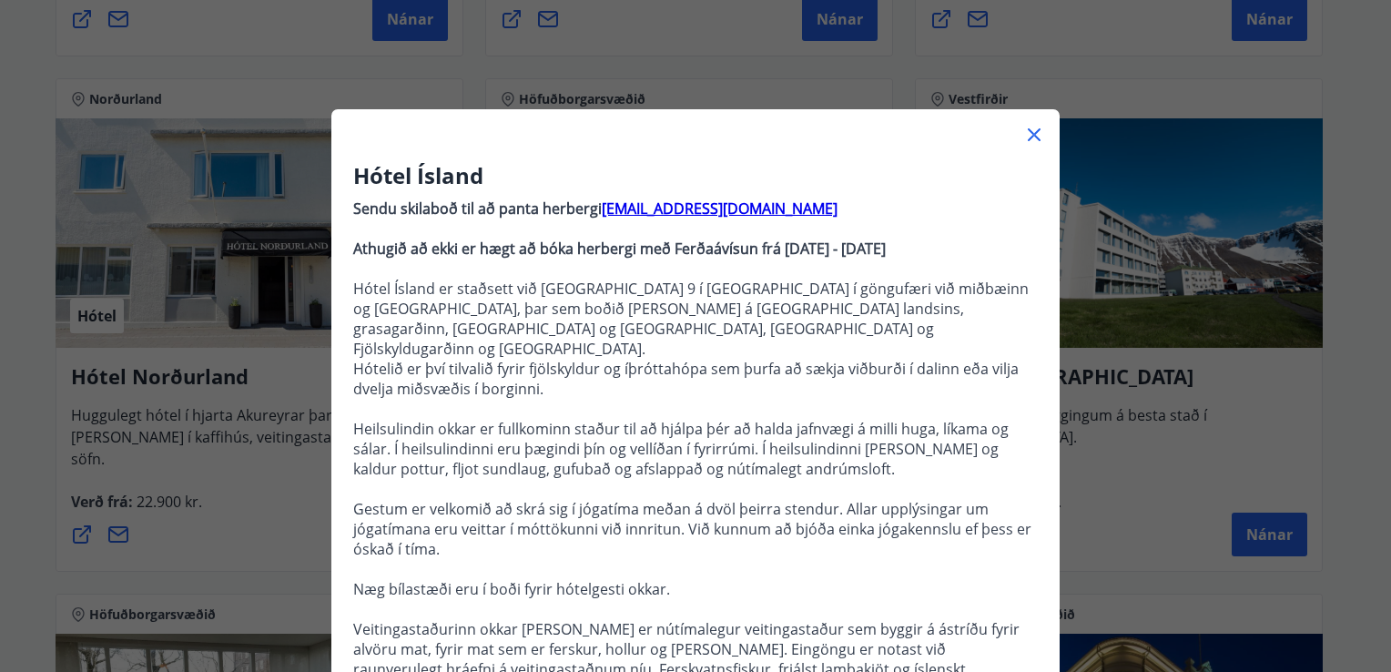
click at [1360, 343] on div "Hótel Ísland Sendu skilaboð til að panta herbergi [EMAIL_ADDRESS][DOMAIN_NAME] …" at bounding box center [695, 336] width 1391 height 672
click at [1024, 134] on icon at bounding box center [1034, 135] width 22 height 22
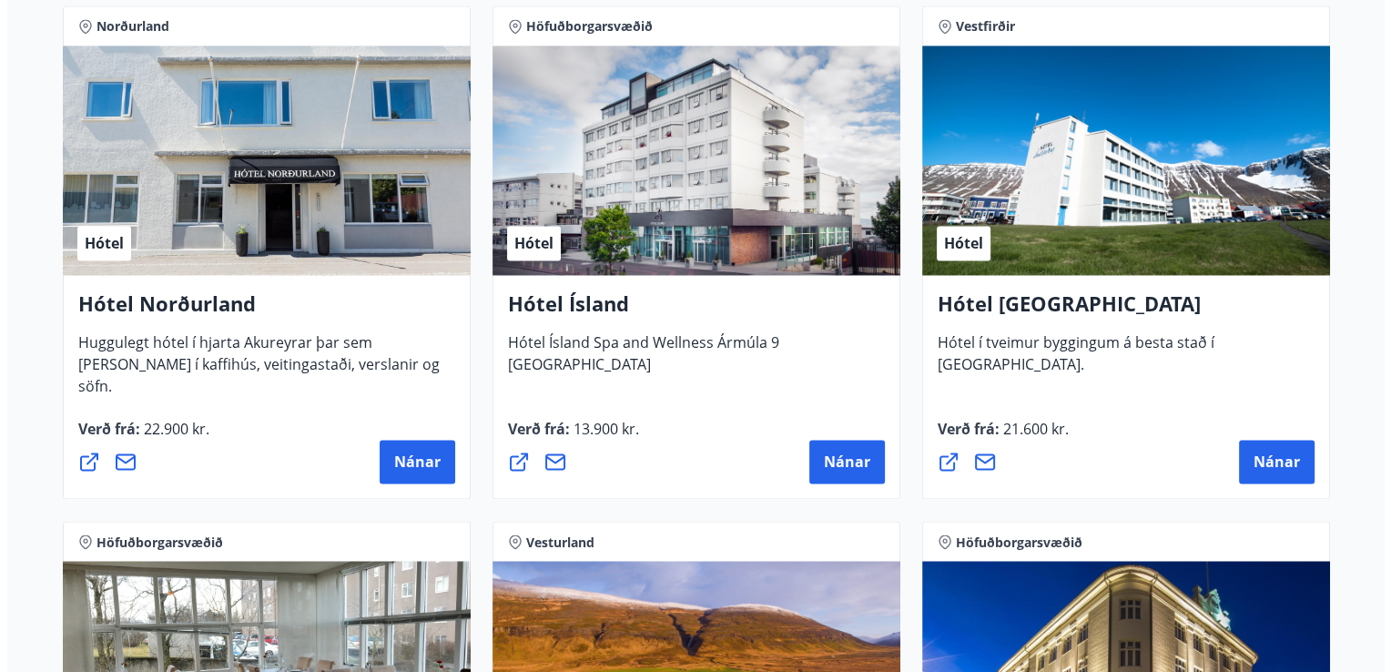
scroll to position [2876, 0]
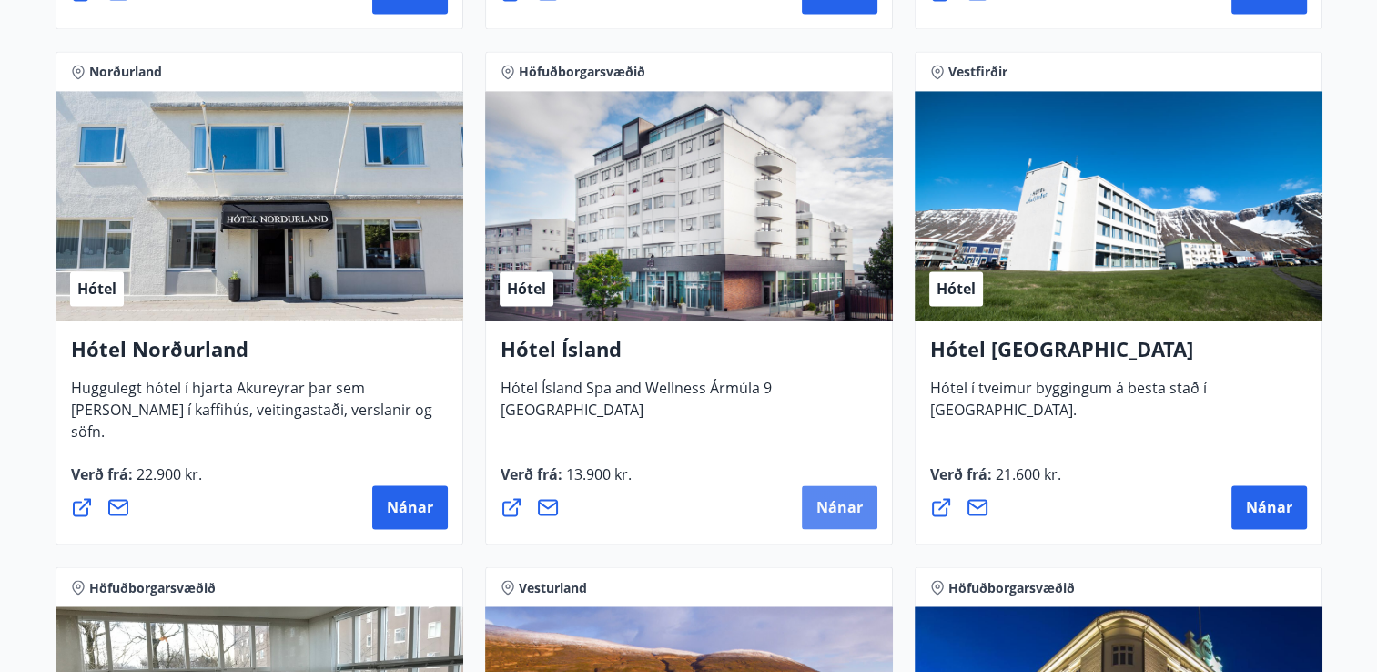
click at [836, 511] on span "Nánar" at bounding box center [839, 507] width 46 height 20
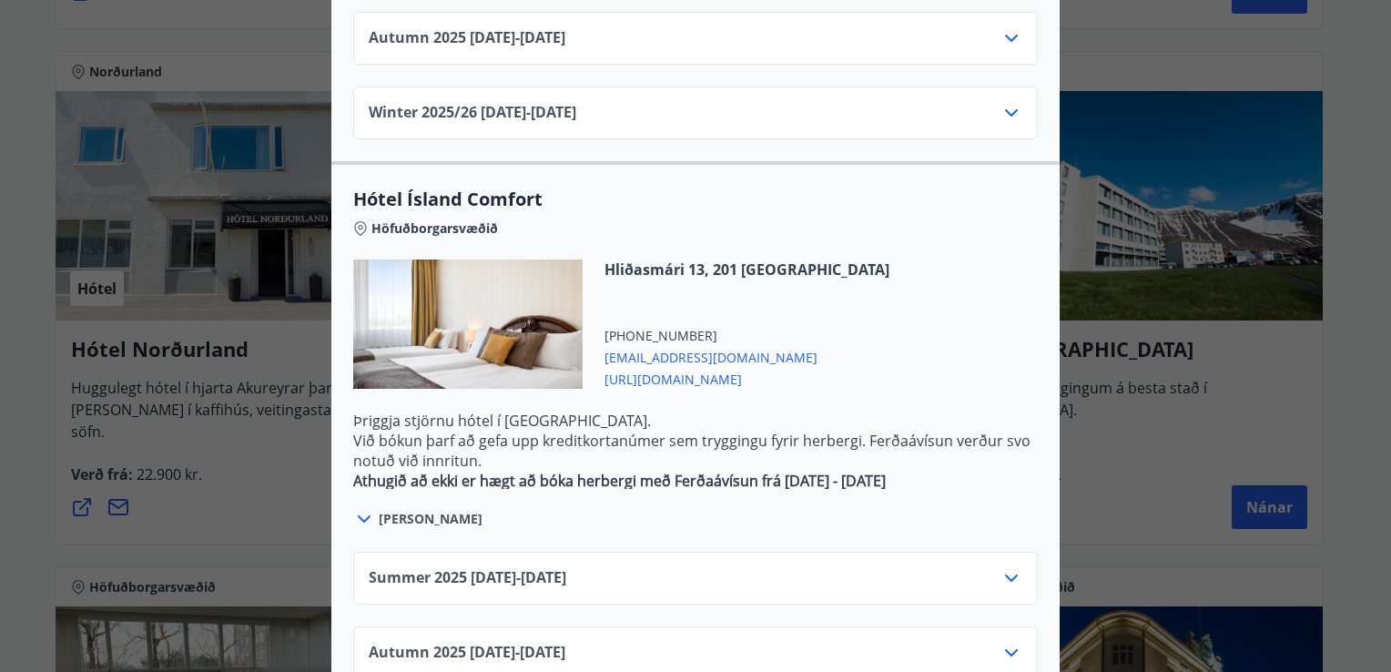
scroll to position [1543, 0]
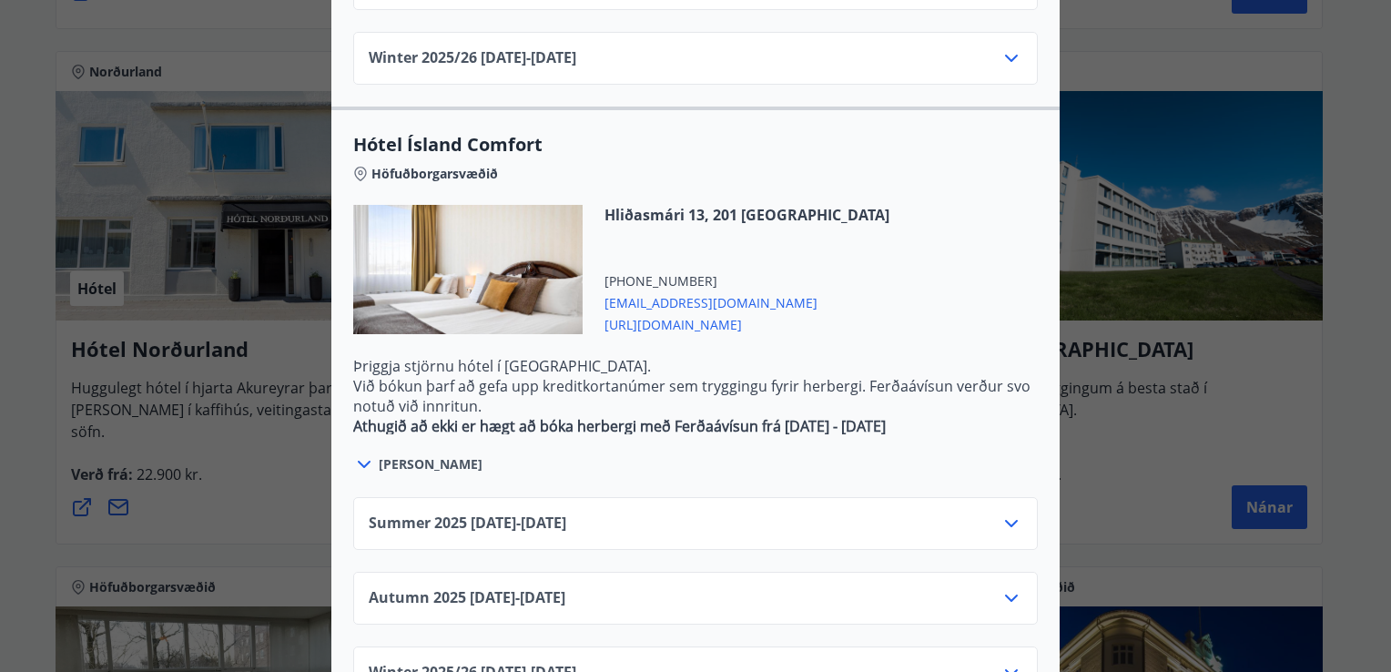
click at [1008, 512] on icon at bounding box center [1011, 523] width 22 height 22
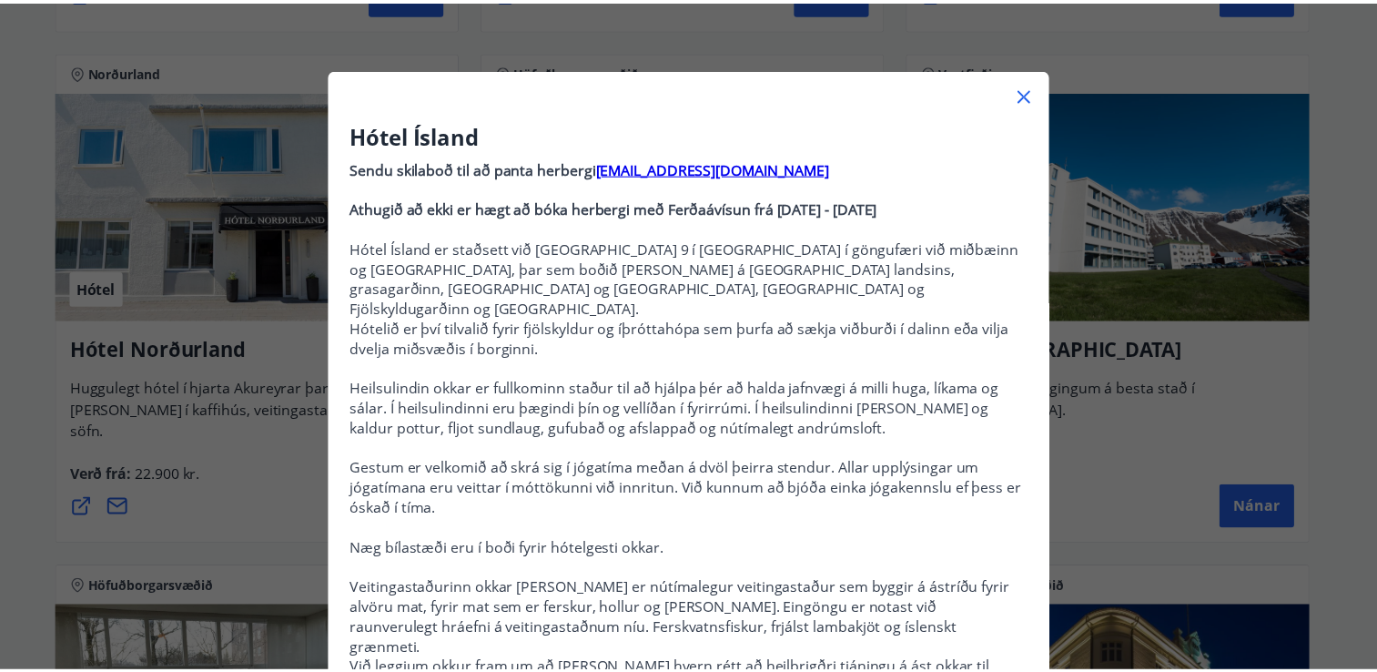
scroll to position [34, 0]
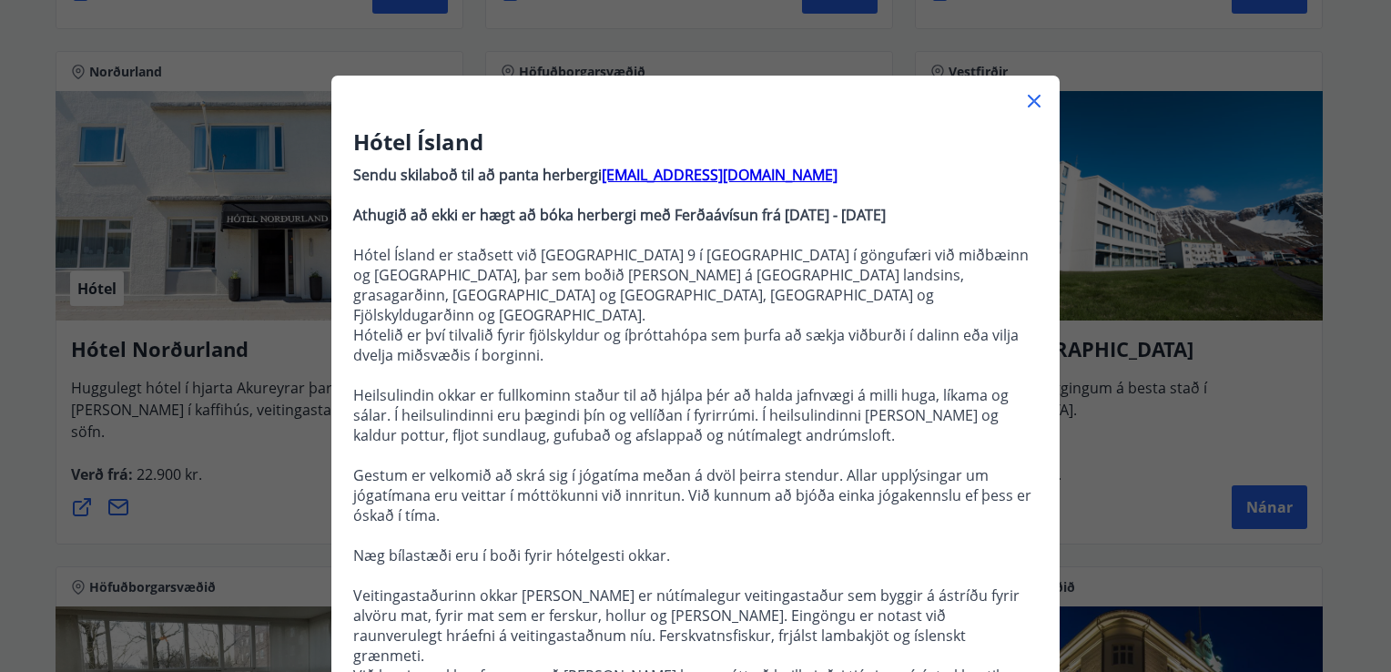
click at [1029, 96] on icon at bounding box center [1034, 101] width 22 height 22
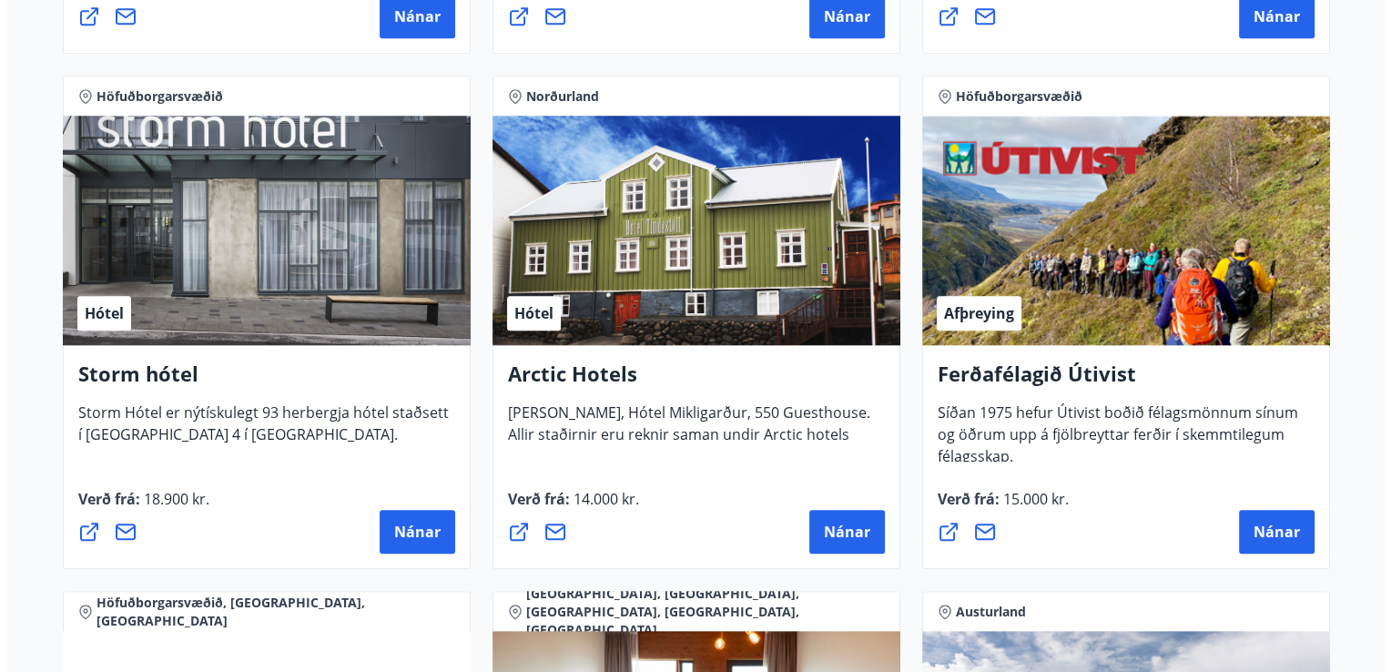
scroll to position [1828, 0]
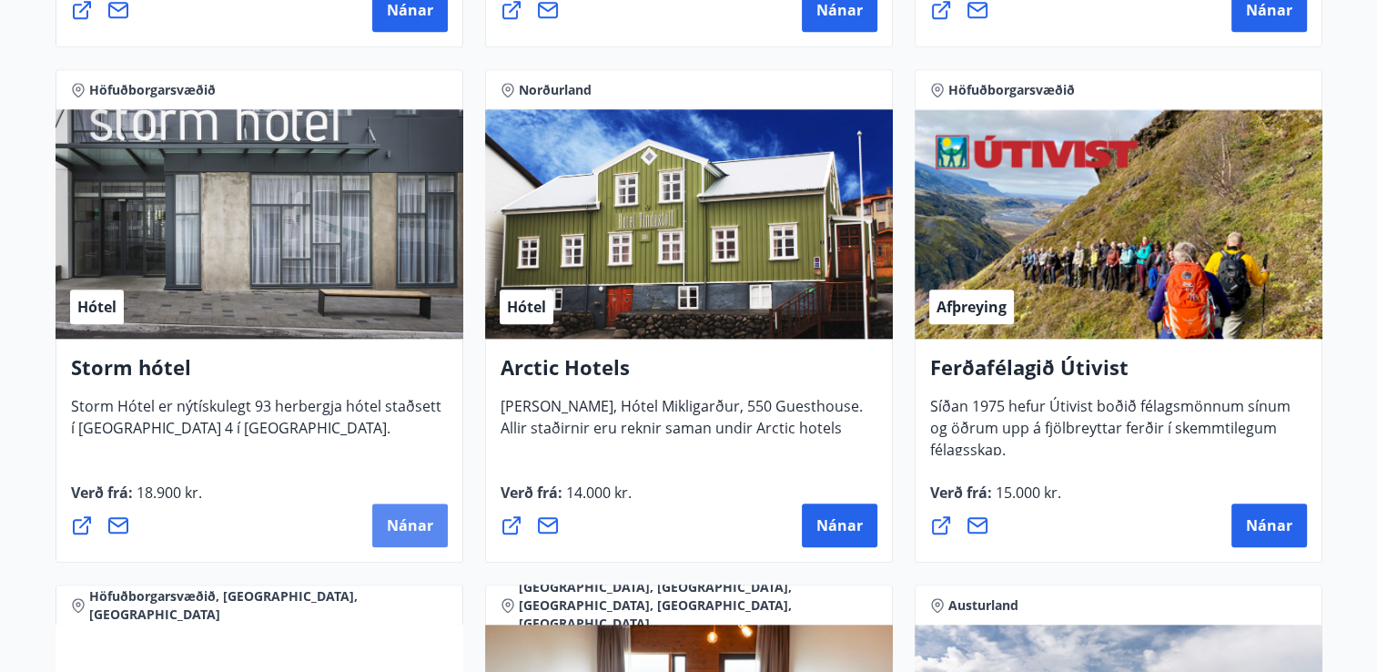
click at [400, 528] on span "Nánar" at bounding box center [410, 525] width 46 height 20
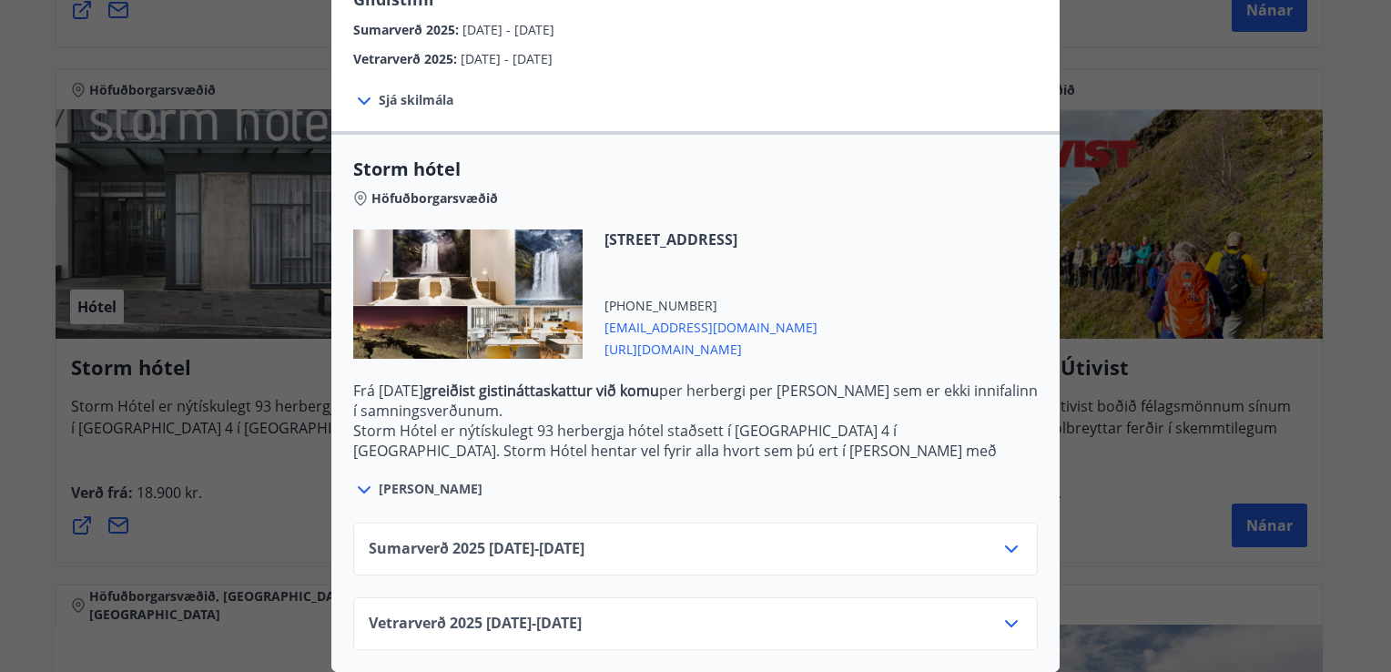
scroll to position [345, 0]
click at [1009, 538] on icon at bounding box center [1011, 549] width 22 height 22
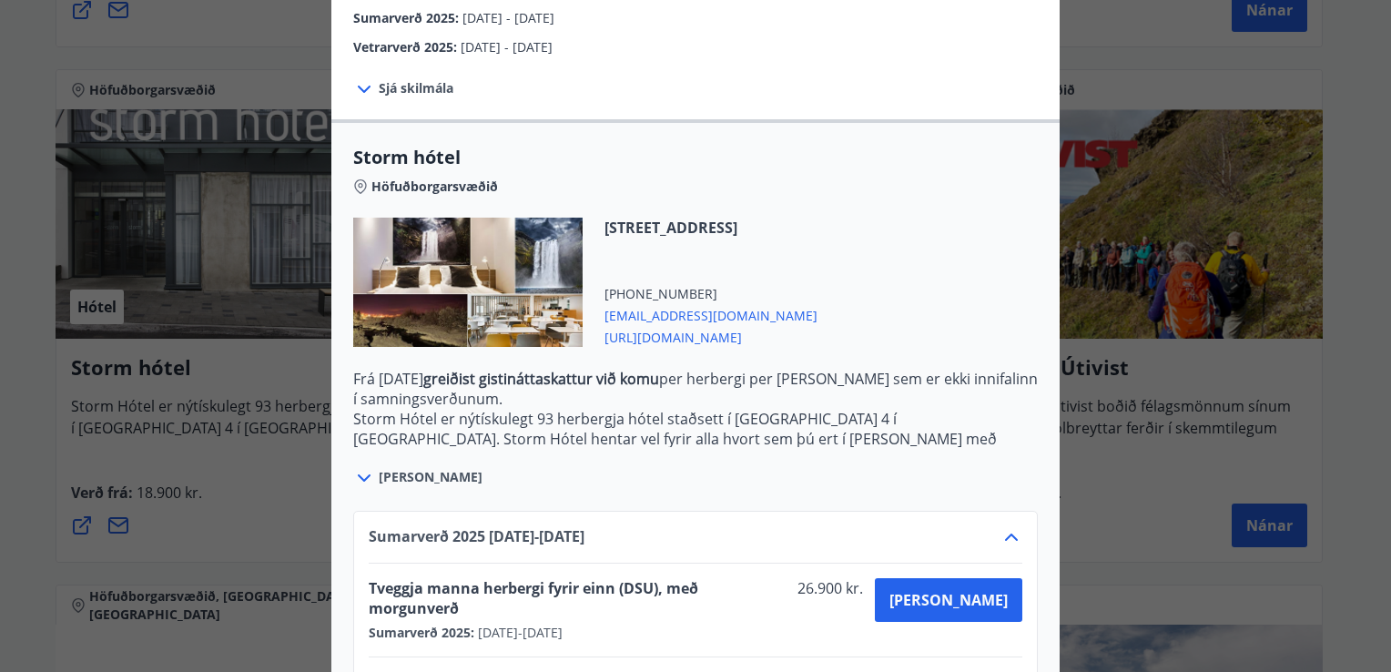
click at [1344, 494] on div "Storm hótel Aðeins er hægt að bóka stéttarfélagsverð með því að hafa samband í …" at bounding box center [695, 336] width 1391 height 672
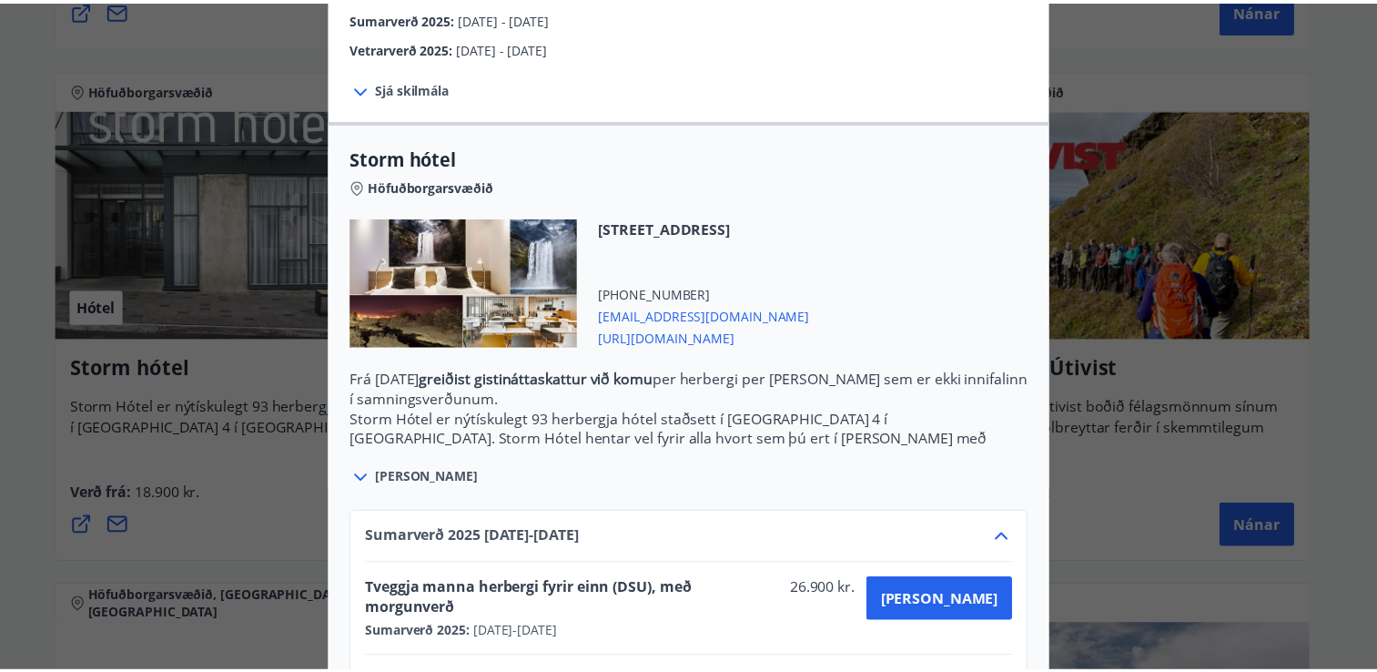
scroll to position [0, 0]
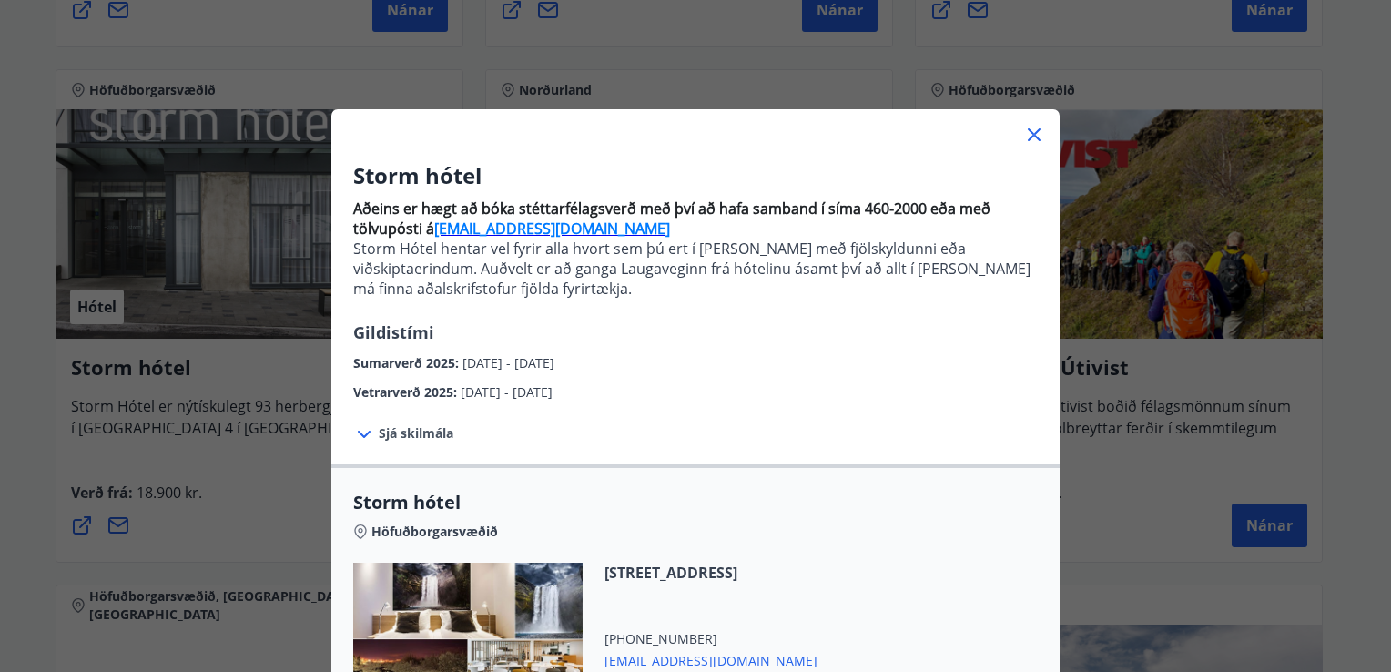
click at [1030, 126] on icon at bounding box center [1034, 135] width 22 height 22
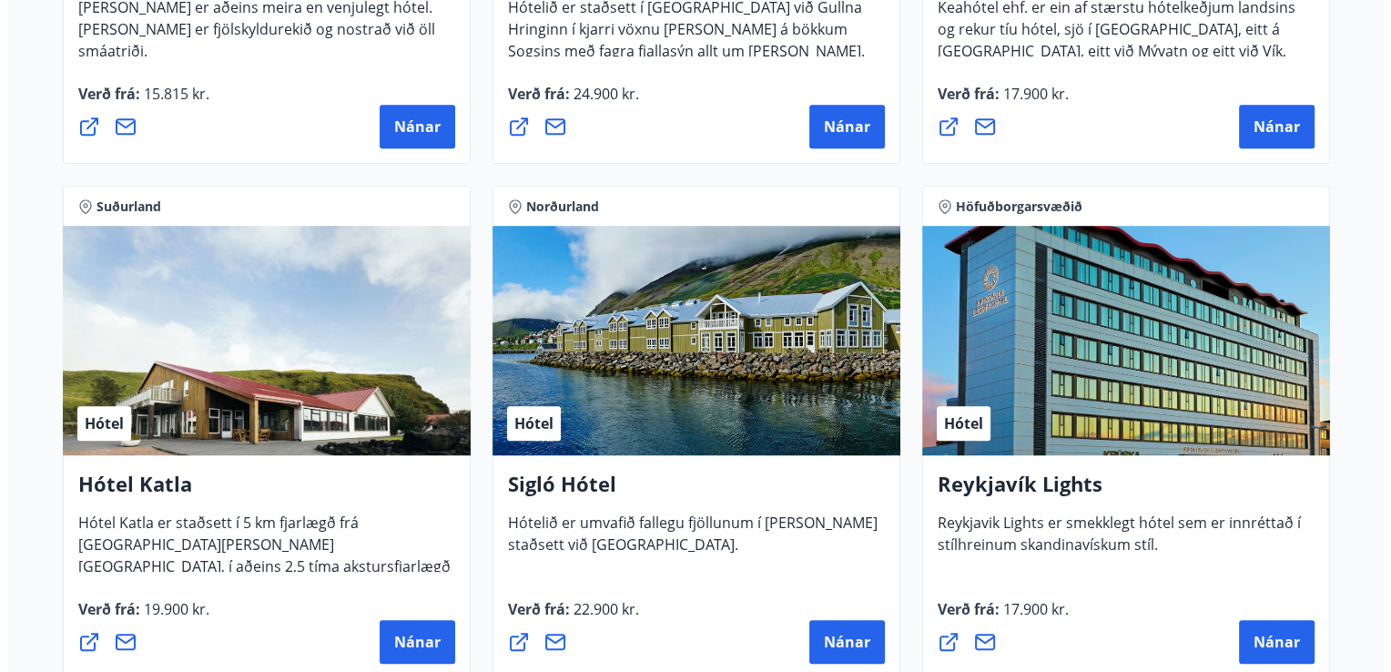
scroll to position [1183, 0]
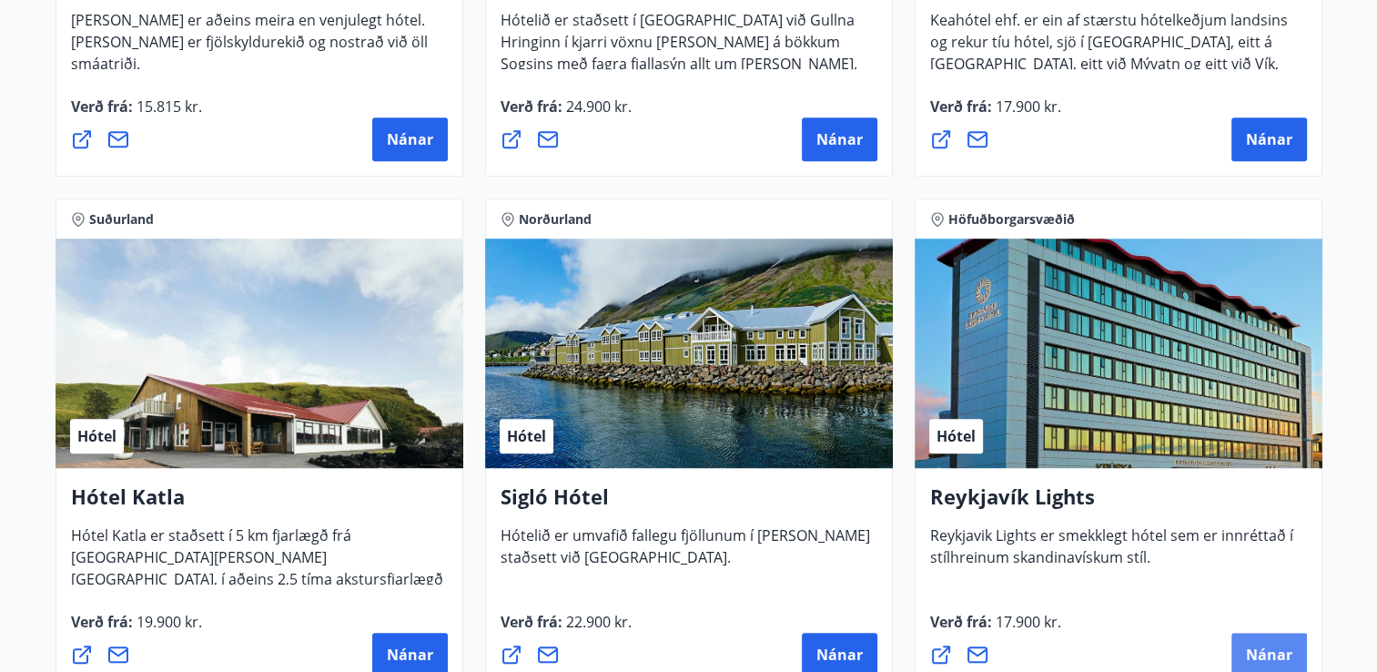
click at [1260, 652] on span "Nánar" at bounding box center [1269, 654] width 46 height 20
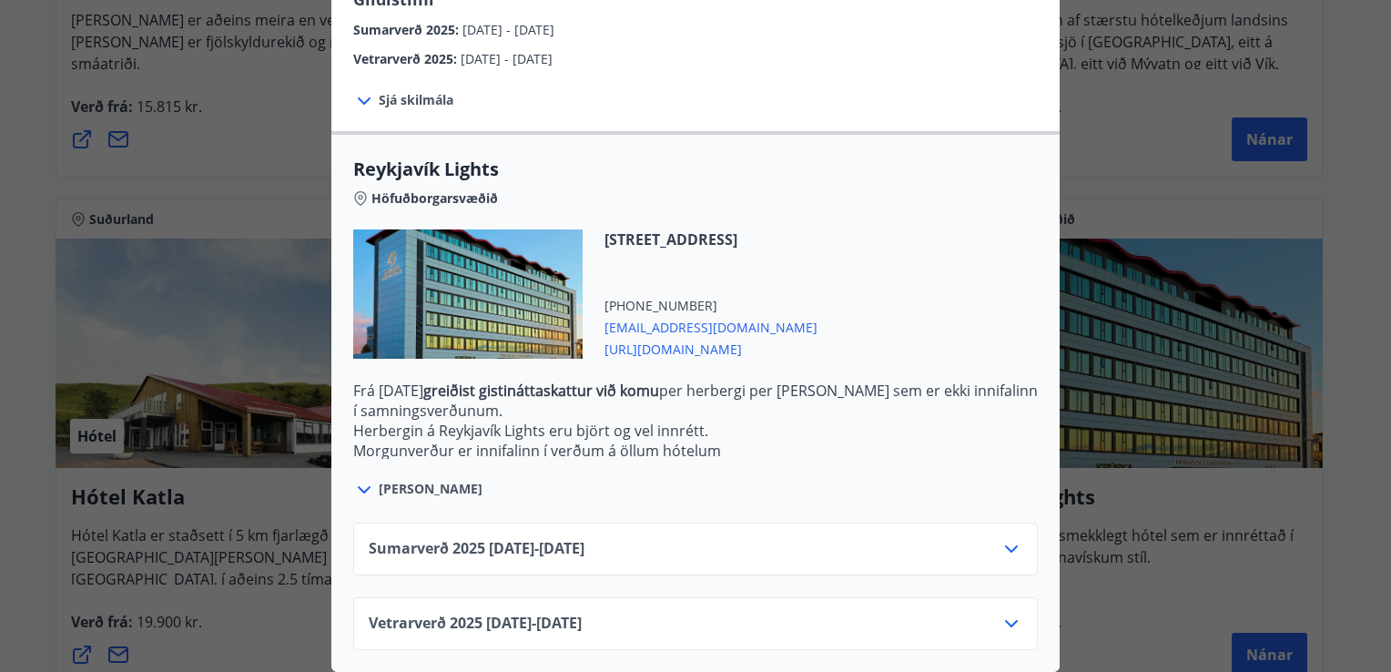
scroll to position [474, 0]
click at [1005, 545] on icon at bounding box center [1011, 548] width 13 height 7
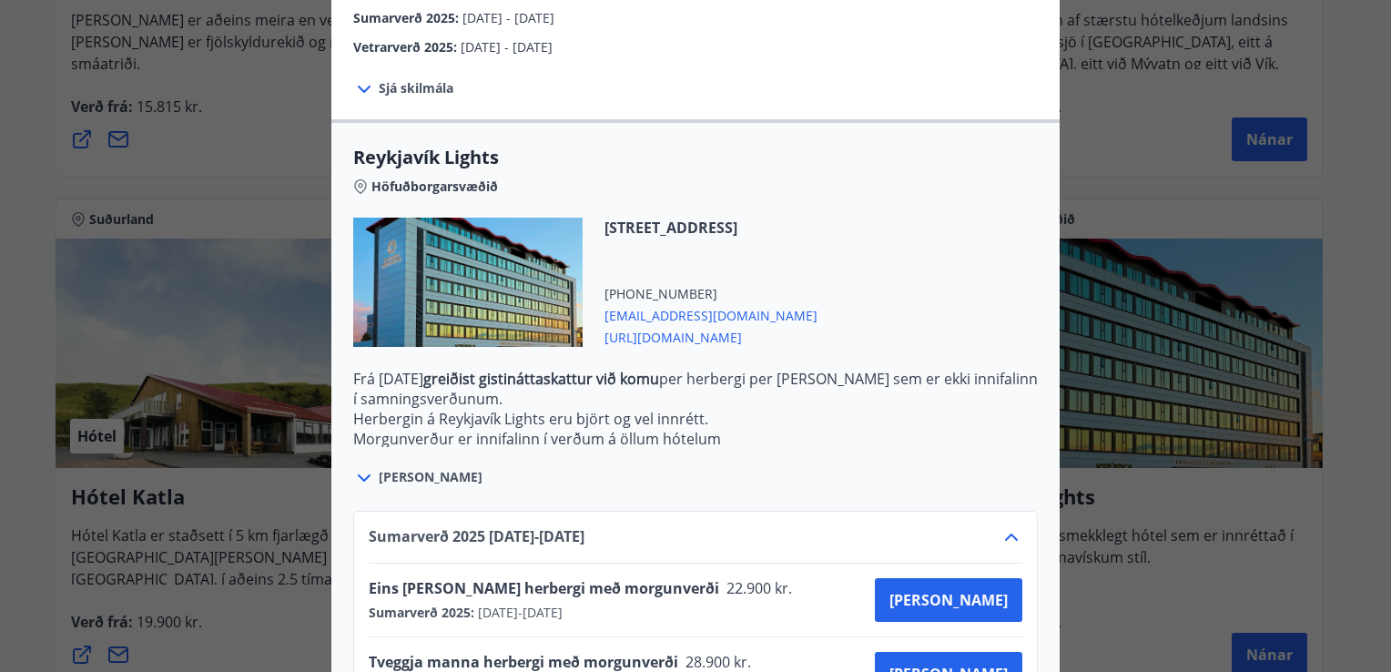
scroll to position [0, 0]
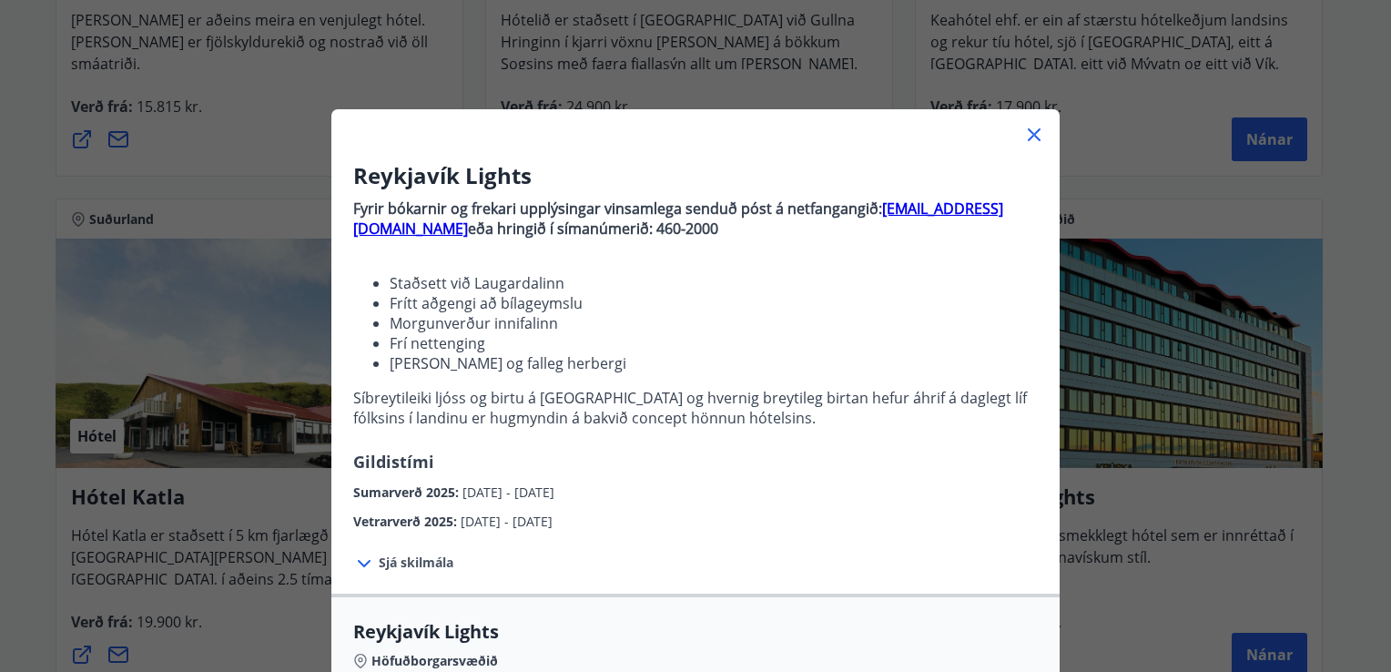
click at [1027, 132] on icon at bounding box center [1034, 135] width 22 height 22
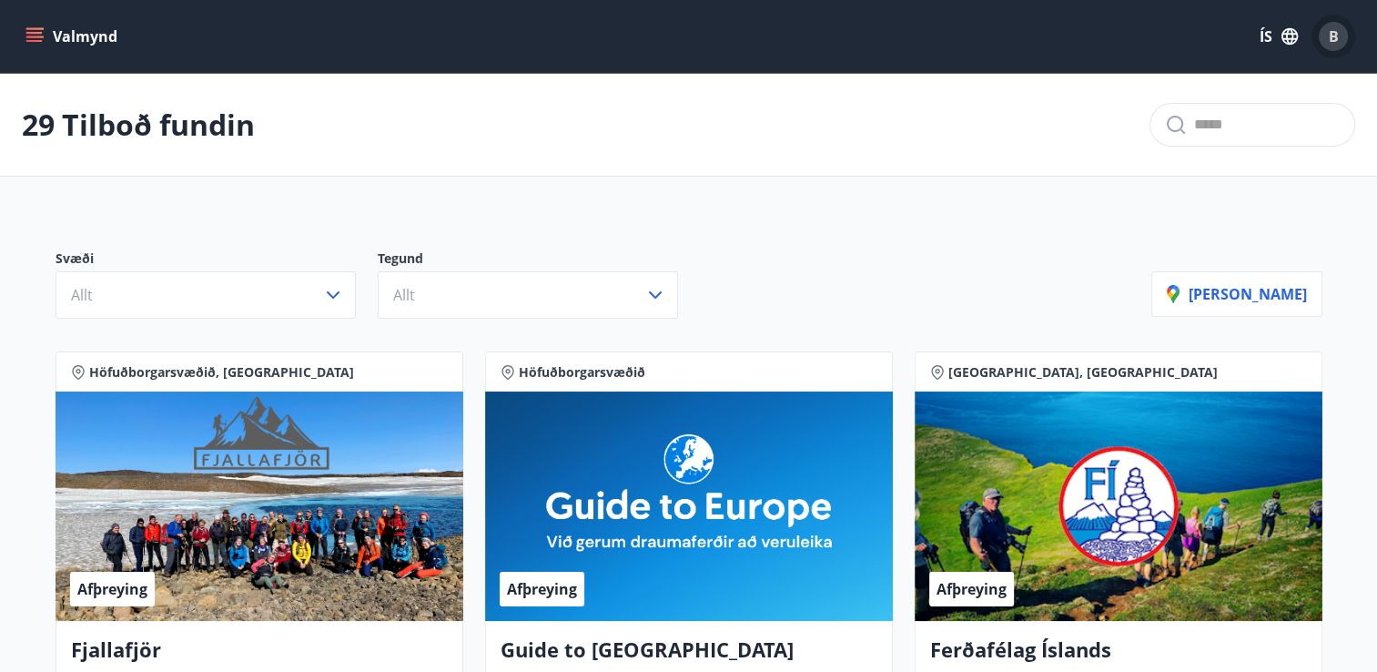
click at [1336, 36] on span "B" at bounding box center [1334, 36] width 10 height 20
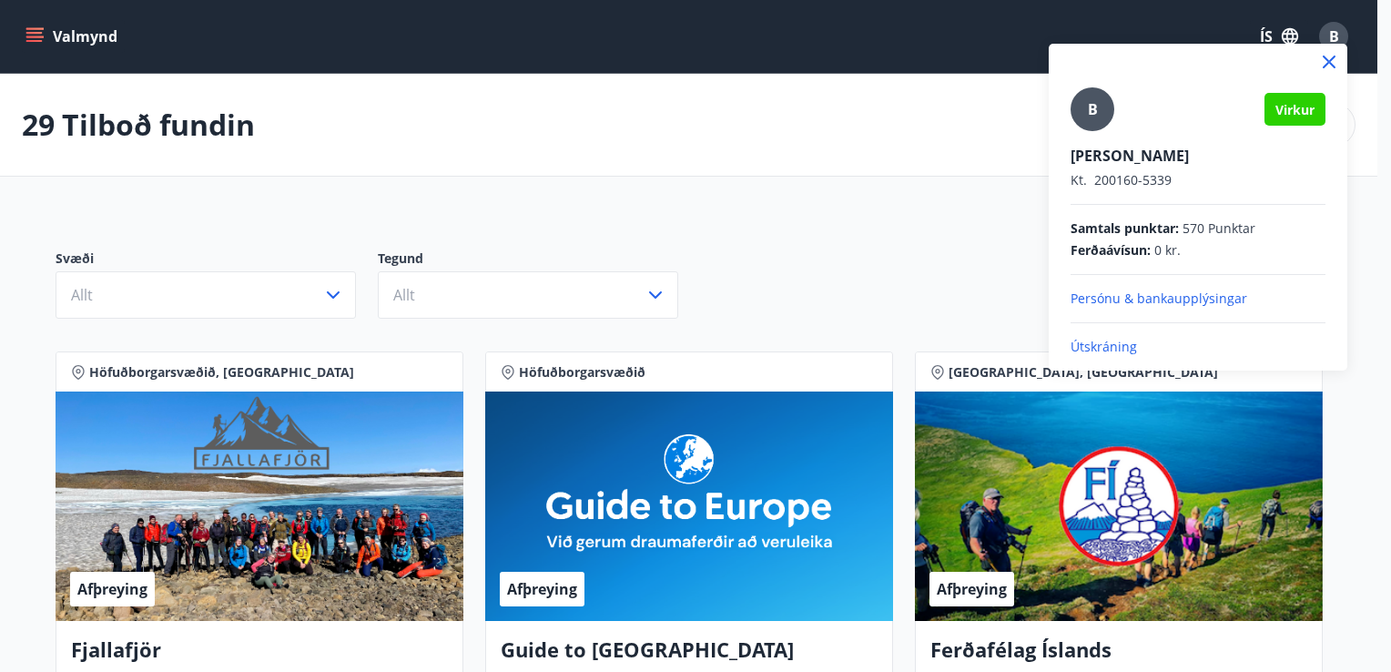
click at [1115, 344] on p "Útskráning" at bounding box center [1197, 347] width 255 height 18
